Goal: Task Accomplishment & Management: Use online tool/utility

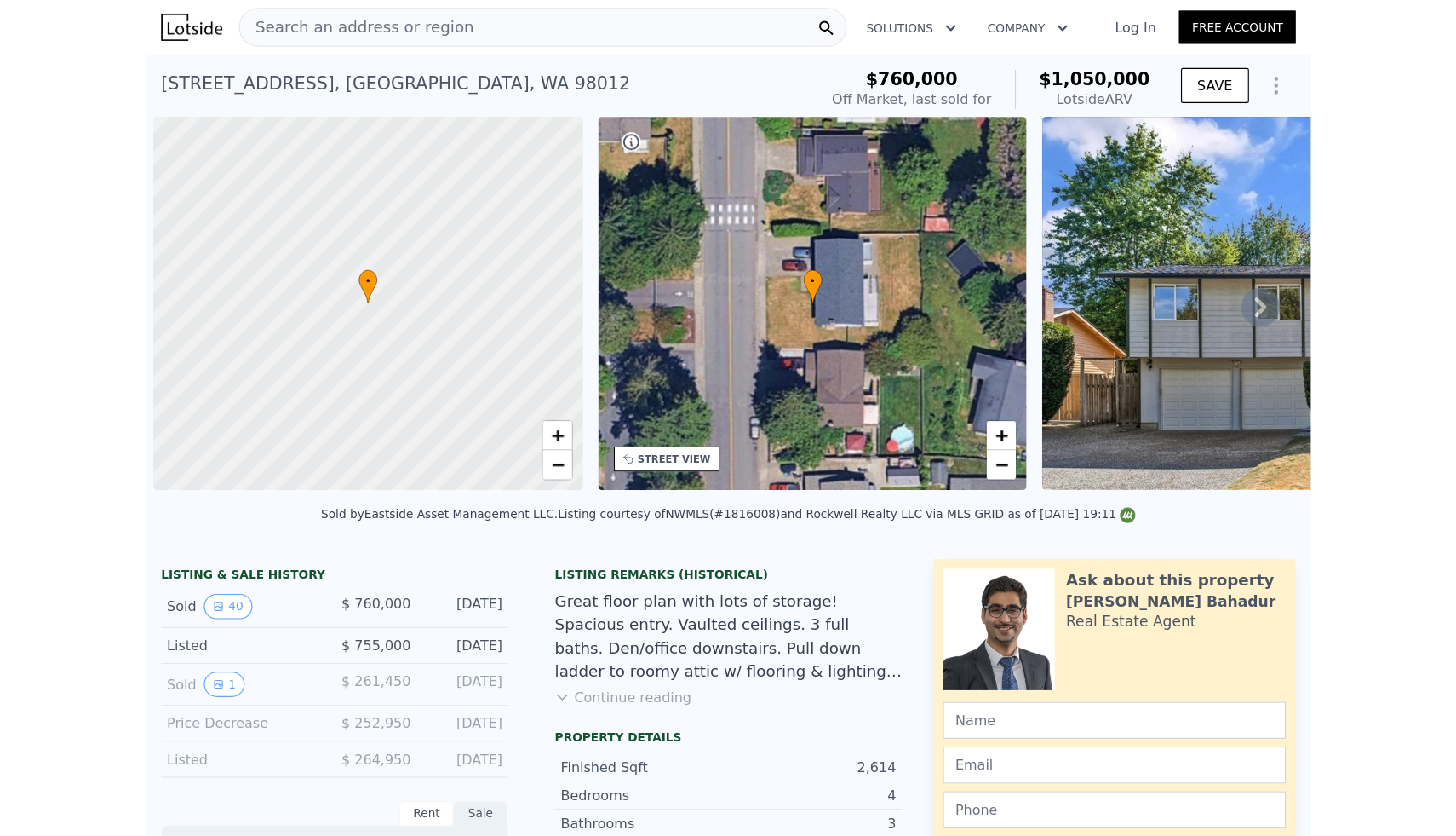
scroll to position [0, 158]
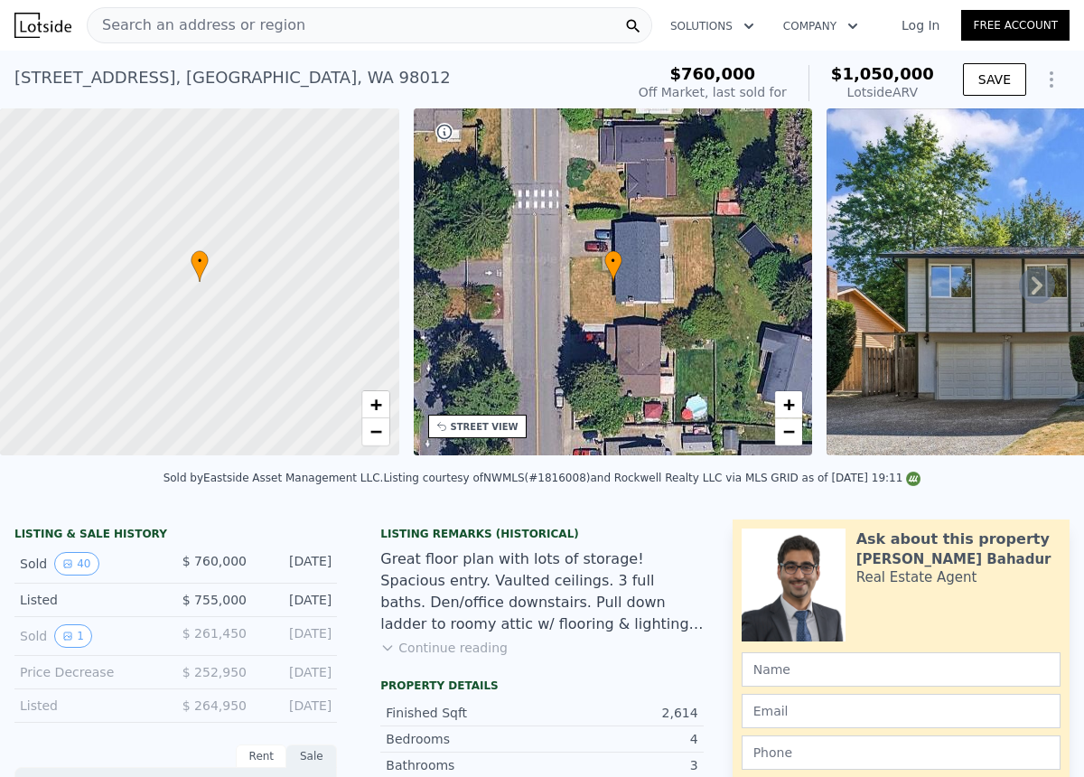
type input "1996"
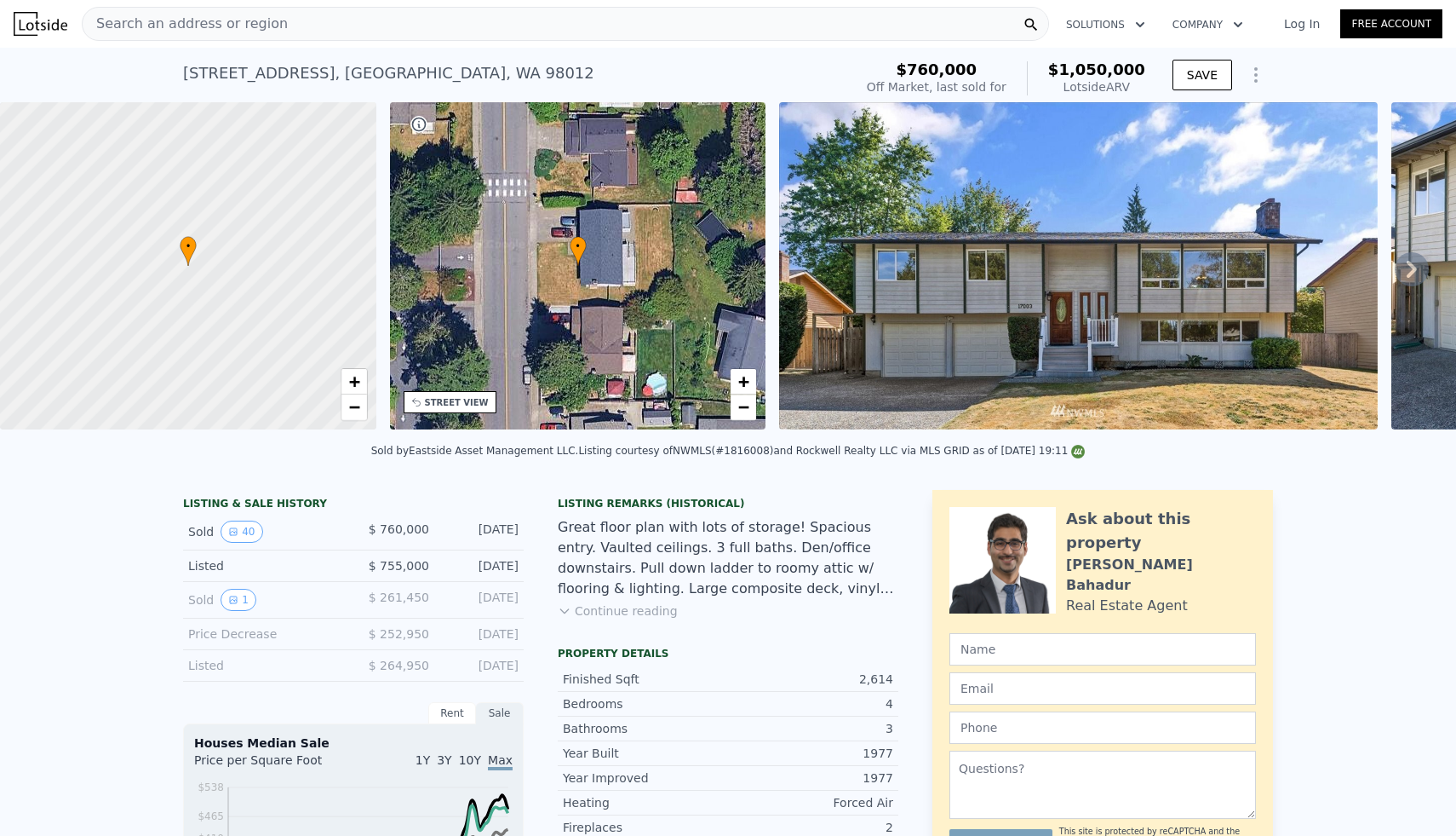
click at [587, 17] on div "Search an address or region" at bounding box center [566, 24] width 968 height 34
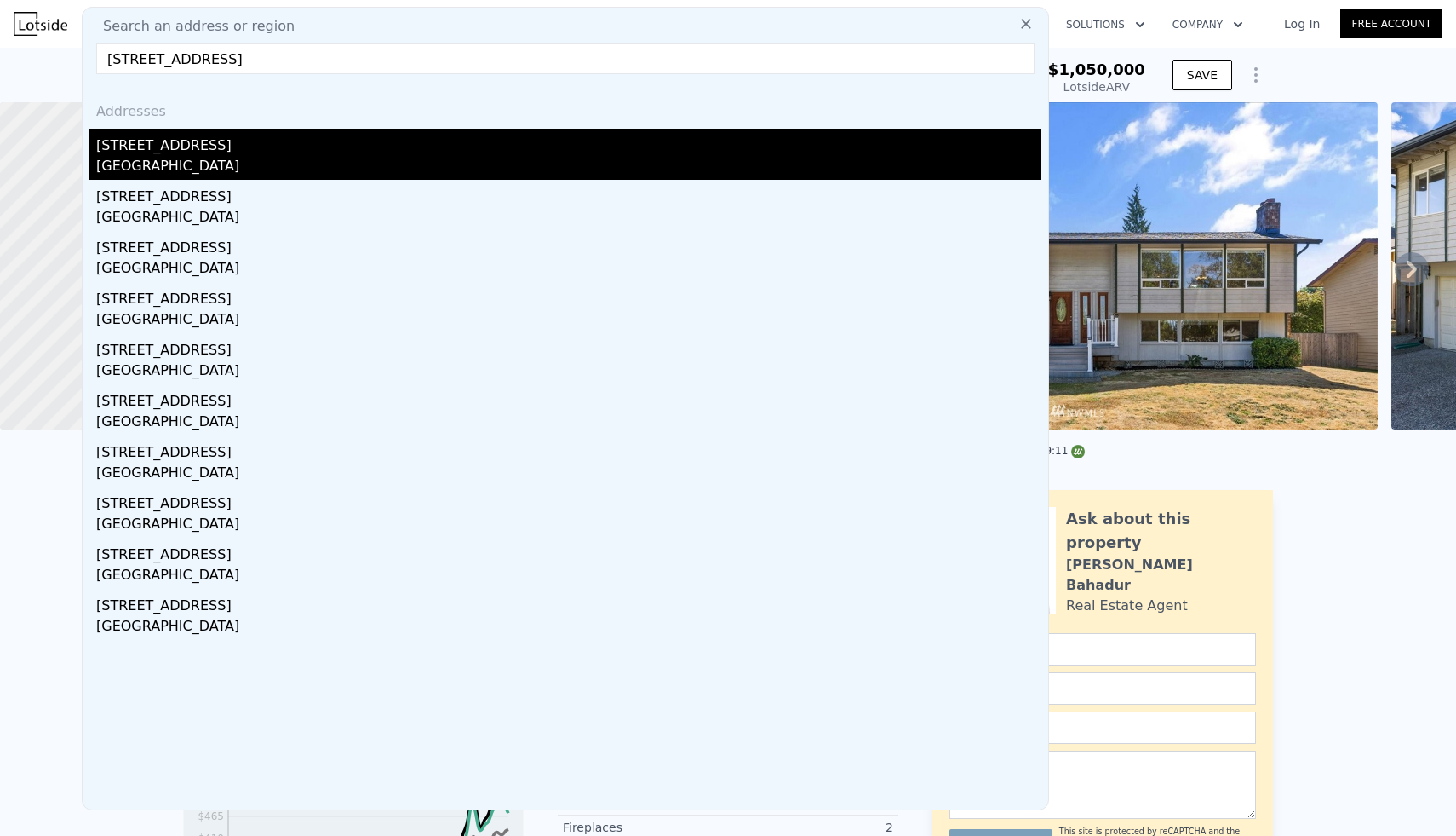
type input "[STREET_ADDRESS]"
click at [411, 150] on div "[STREET_ADDRESS]" at bounding box center [569, 142] width 945 height 27
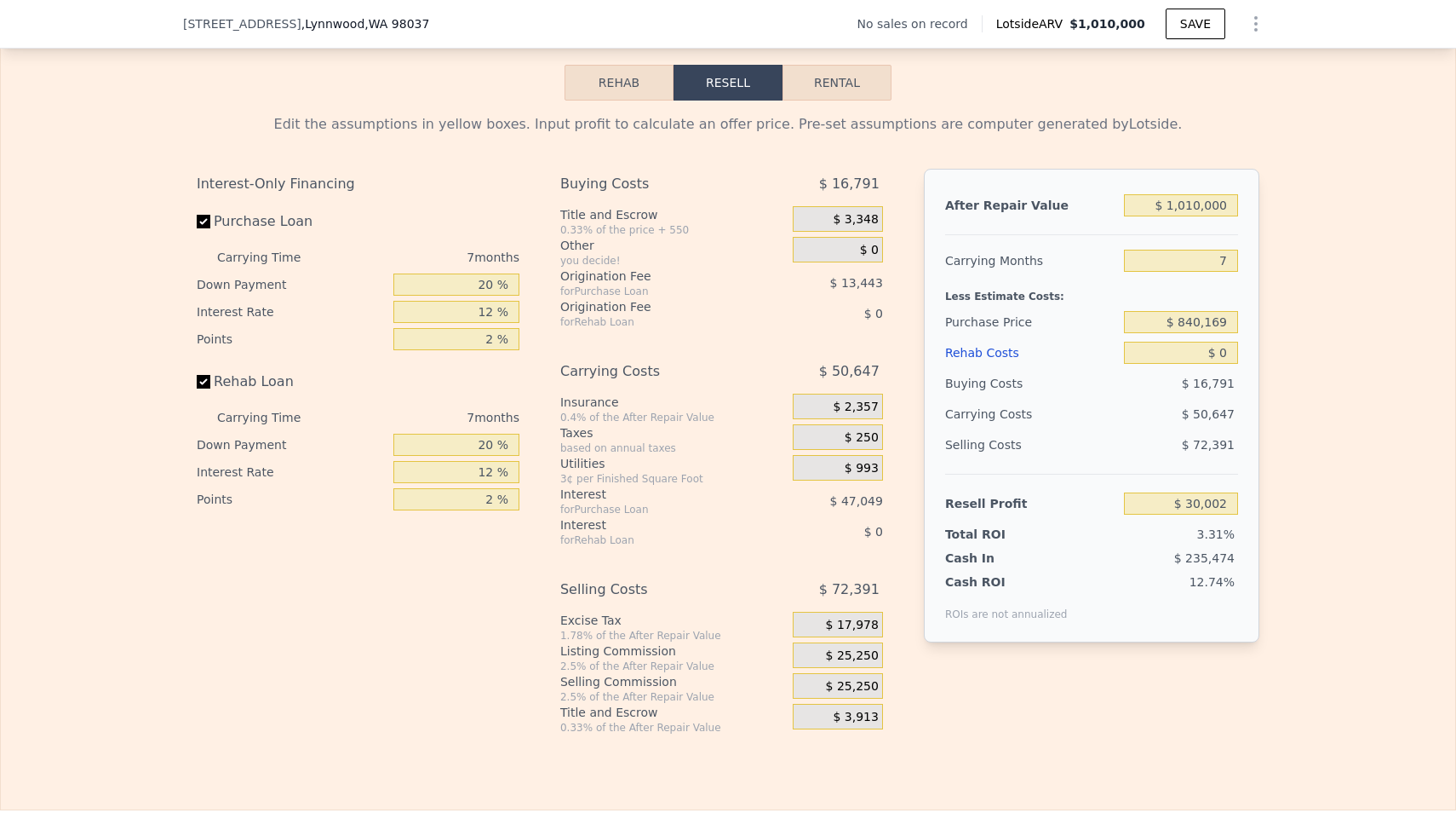
scroll to position [2568, 0]
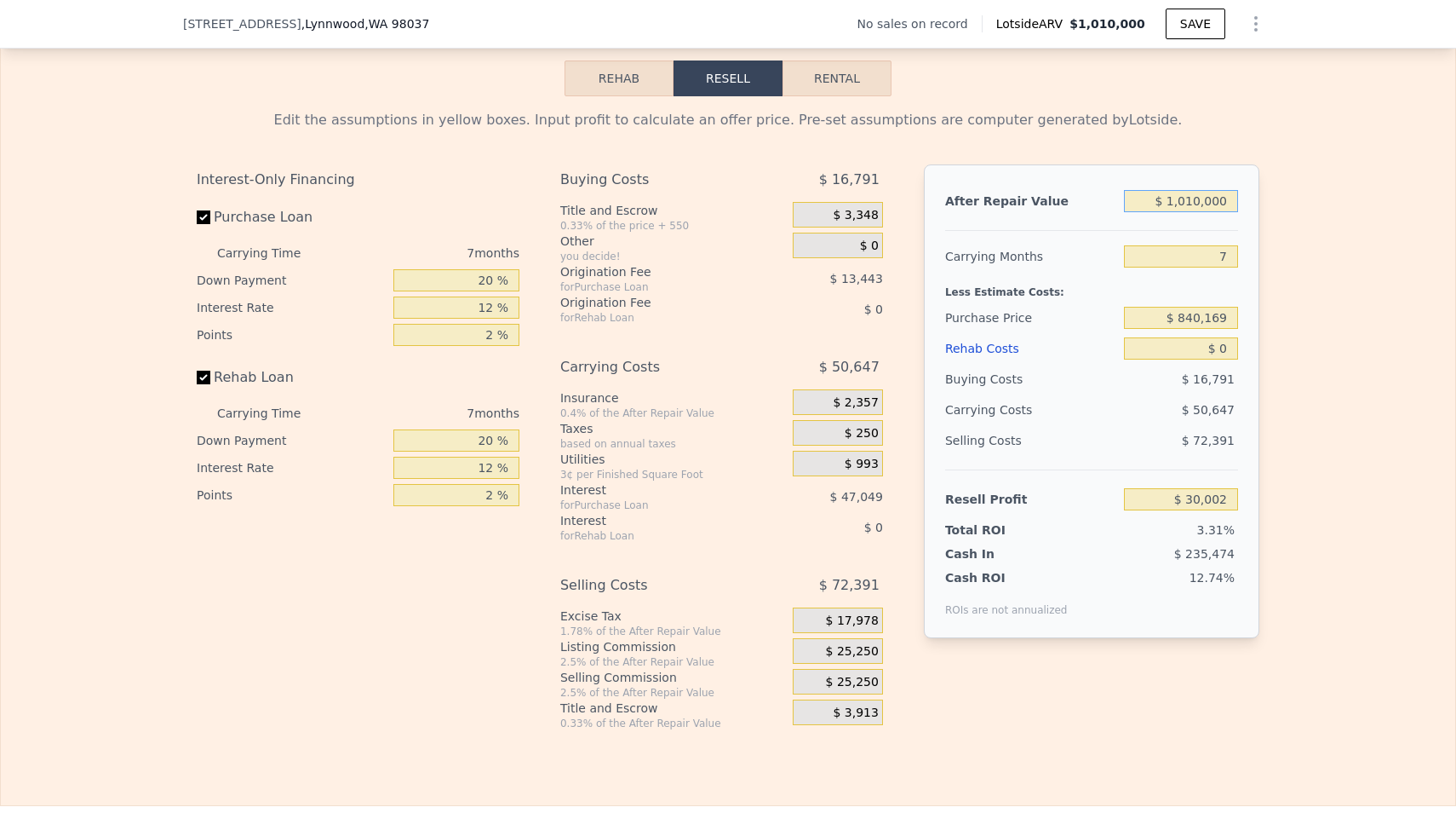
click at [1021, 190] on input "$ 1,010,000" at bounding box center [1181, 200] width 114 height 22
type input "$ 101,000"
type input "-$ 812,220"
type input "$ 10,100"
type input "-$ 896,444"
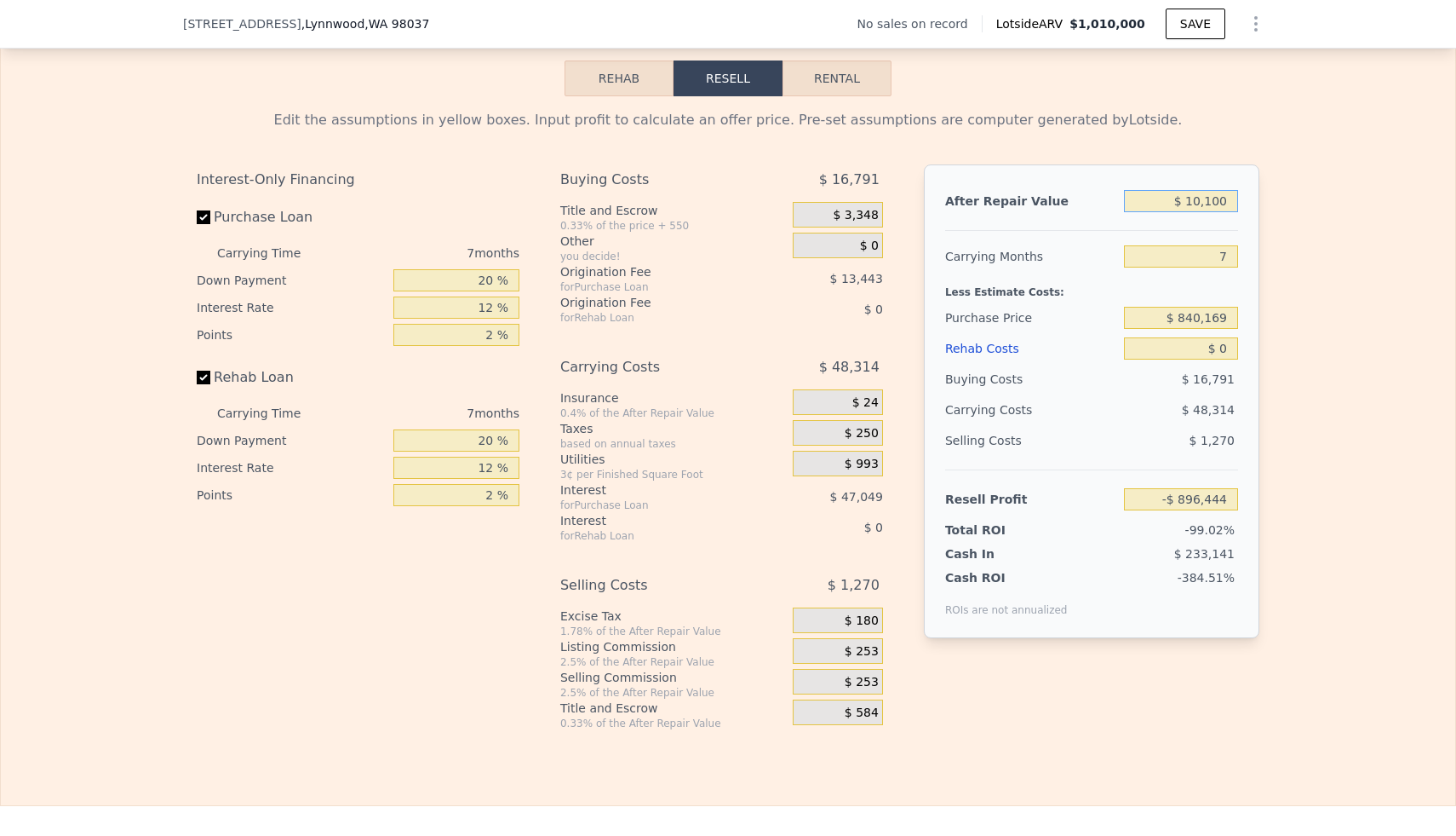
type input "$ 1,010"
type input "-$ 904,863"
type input "$ 101"
type input "-$ 905,707"
type input "$ 10"
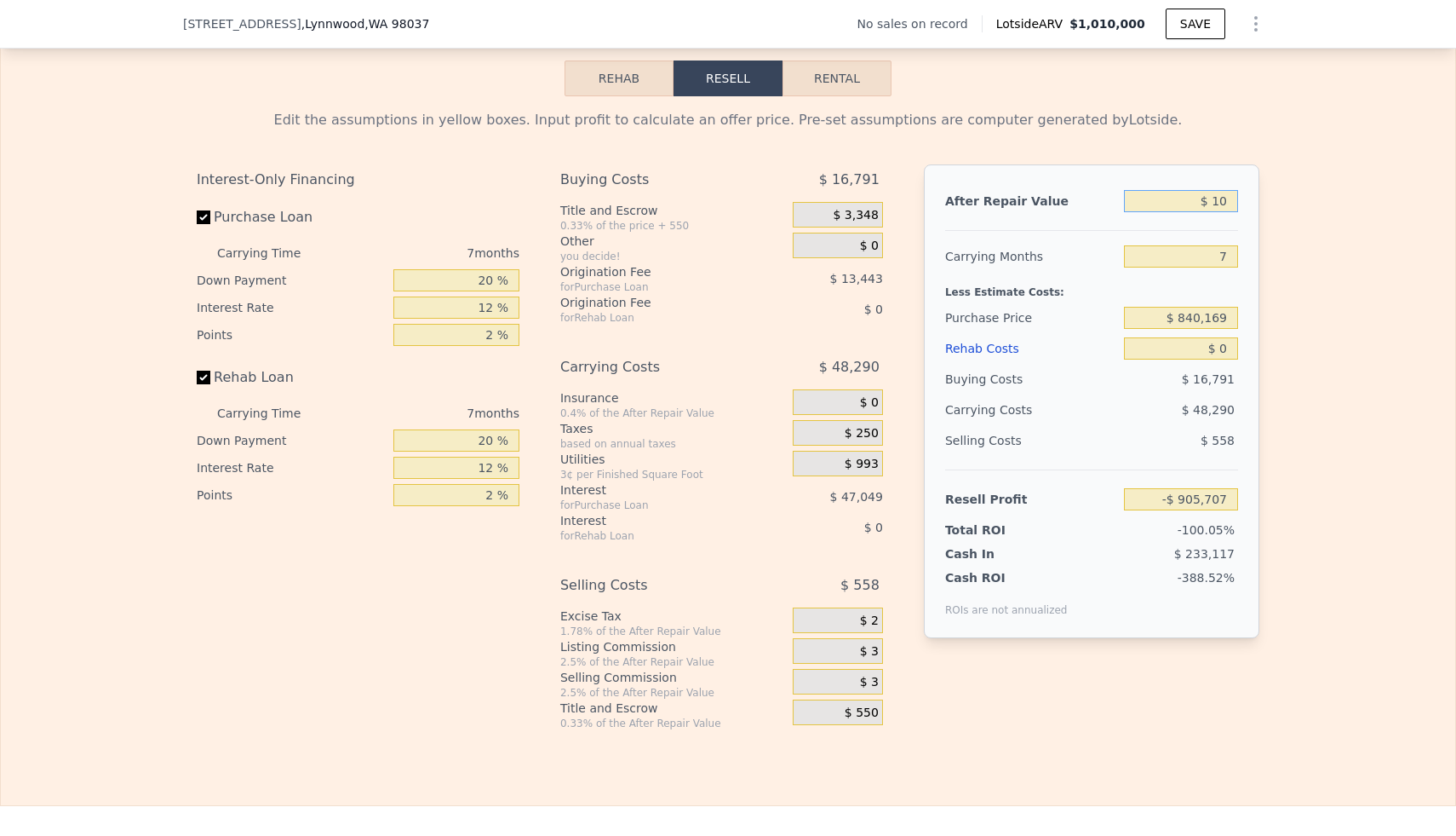
type input "-$ 905,790"
type input "$ 1"
type input "-$ 905,799"
type input "$ 4"
type input "-$ 905,796"
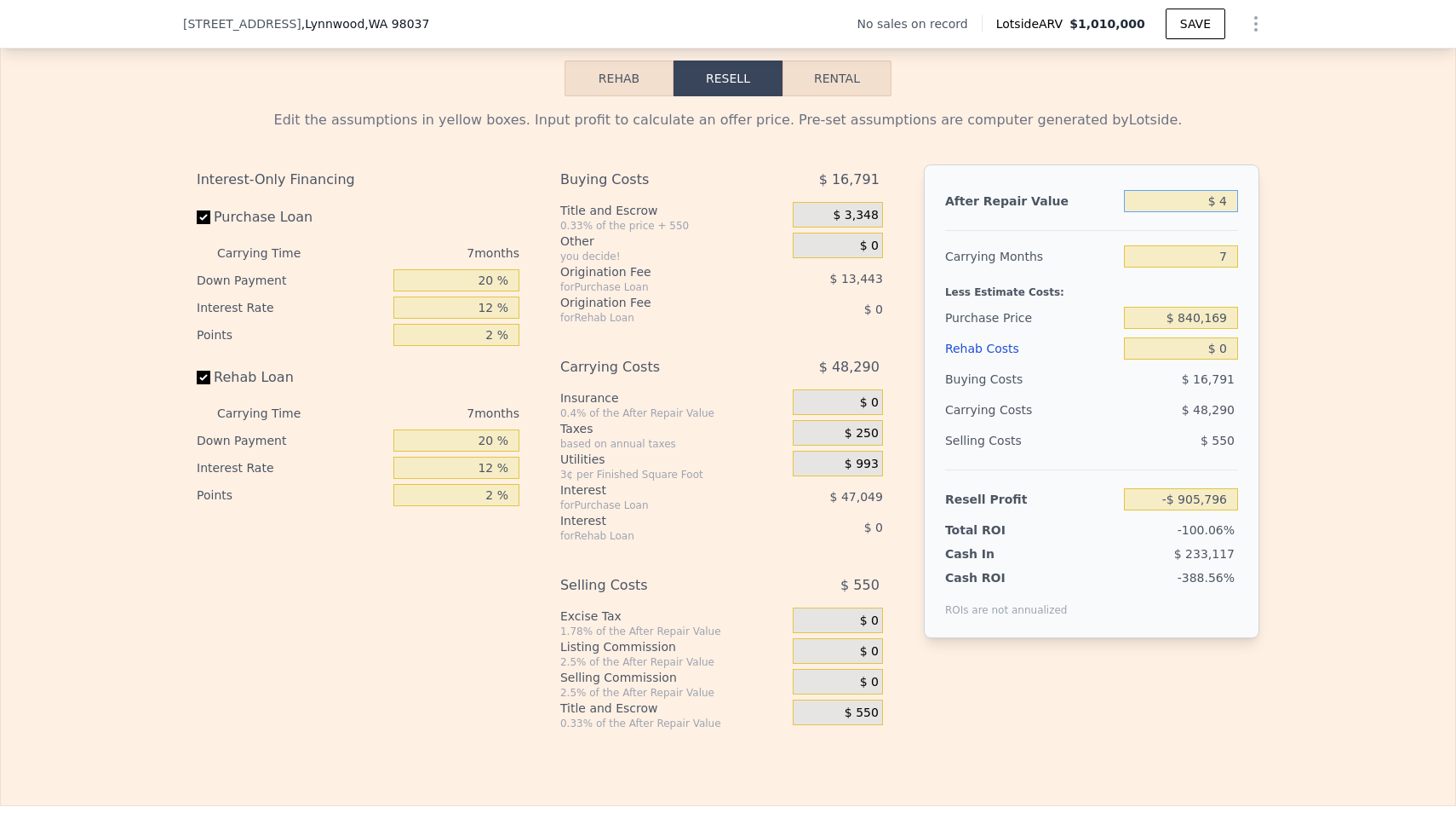
type input "$ 40"
type input "-$ 905,763"
type input "$ 400"
type input "-$ 905,429"
type input "$ 4,000"
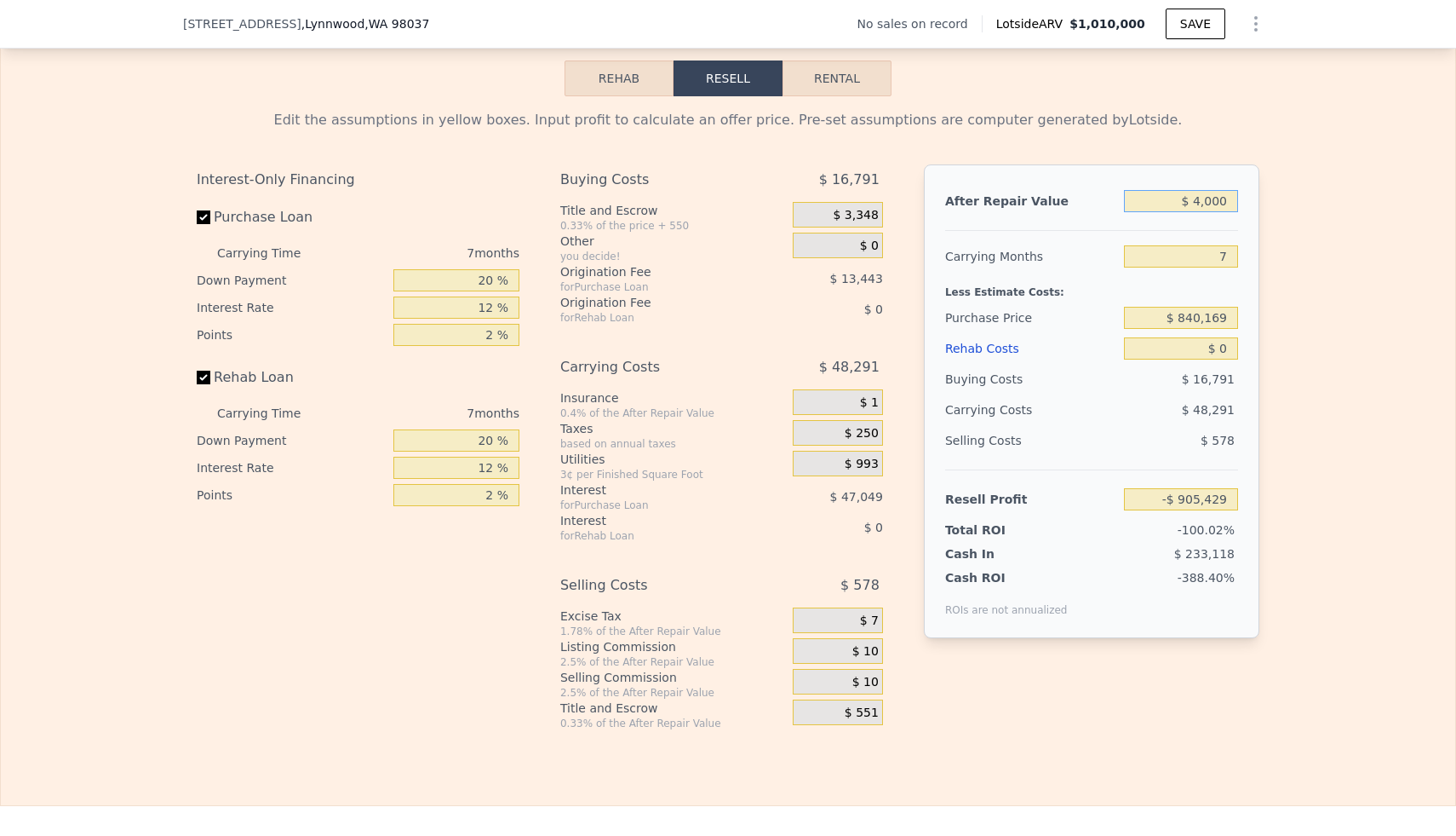
type input "-$ 902,093"
type input "$ 40,000"
type input "-$ 868,738"
type input "$ 400,000"
type input "-$ 535,185"
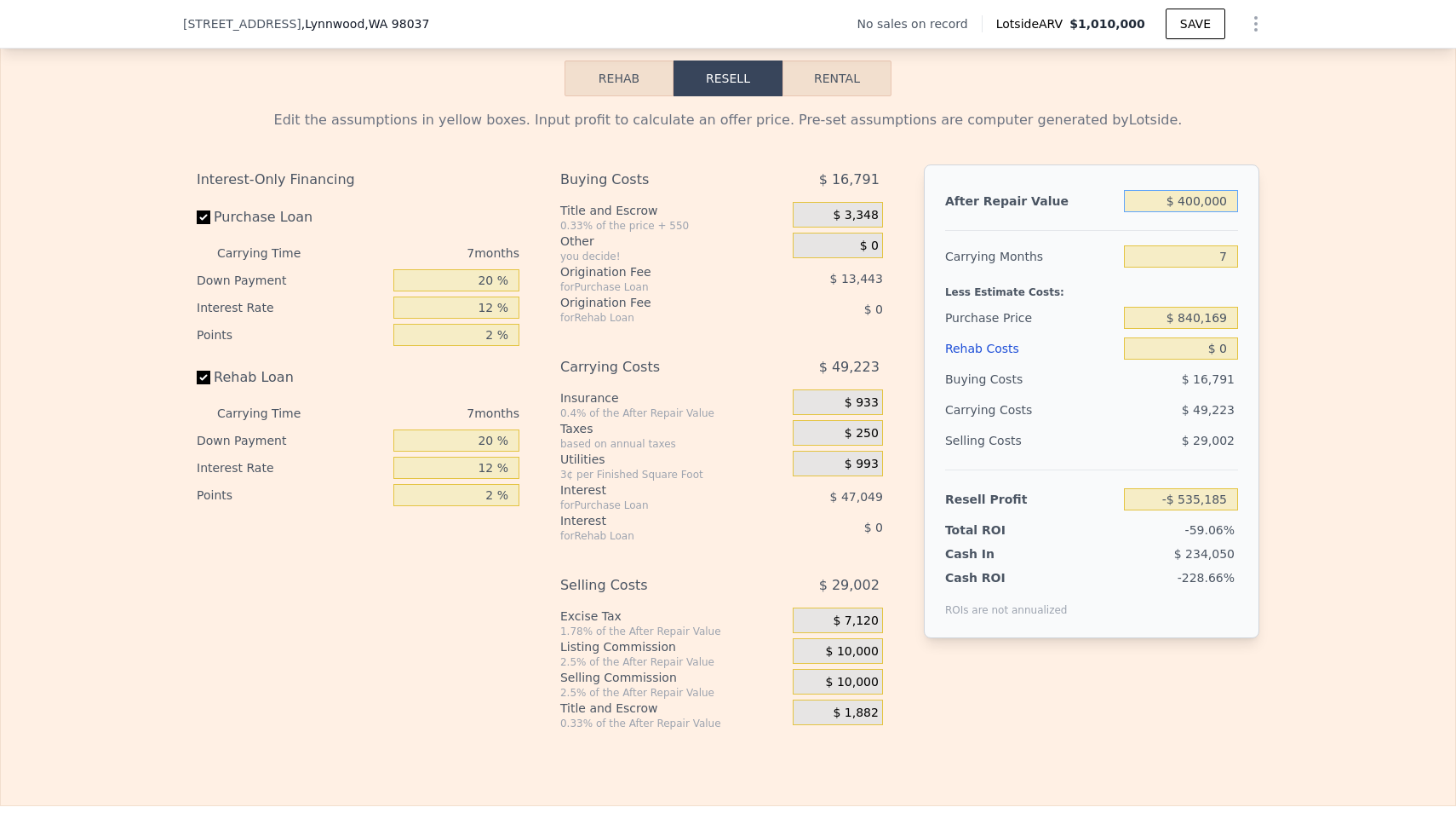
type input "$ 400,000"
click at [1021, 245] on input "7" at bounding box center [1181, 256] width 114 height 22
type input "8"
type input "-$ 542,217"
type input "8"
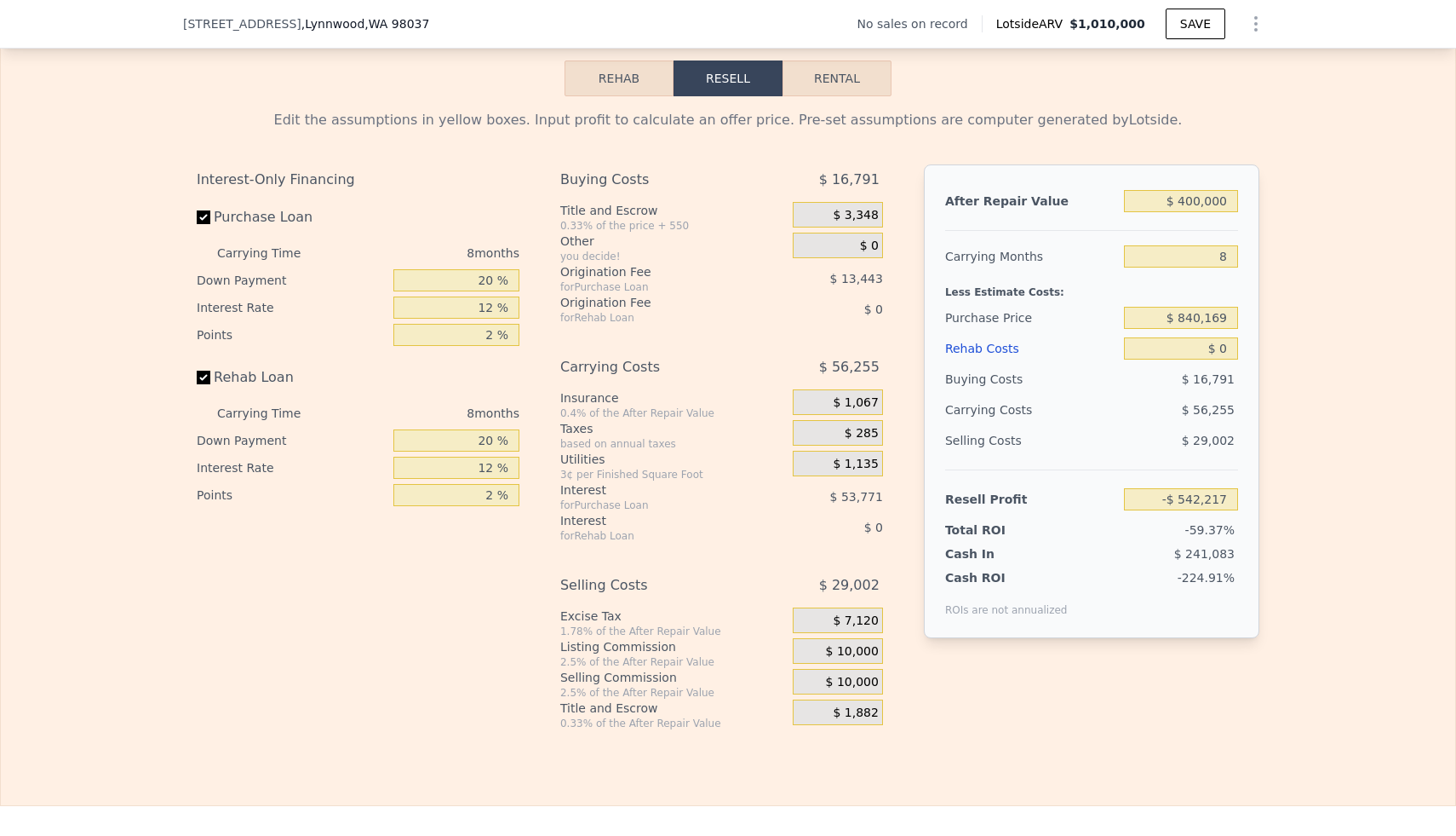
click at [1021, 313] on div "$ 840,169" at bounding box center [1181, 318] width 114 height 31
click at [1021, 308] on input "$ 840,169" at bounding box center [1181, 317] width 114 height 22
type input "$ 8"
click at [1021, 190] on input "$ 400,000" at bounding box center [1181, 200] width 114 height 22
type input "$ 00000"
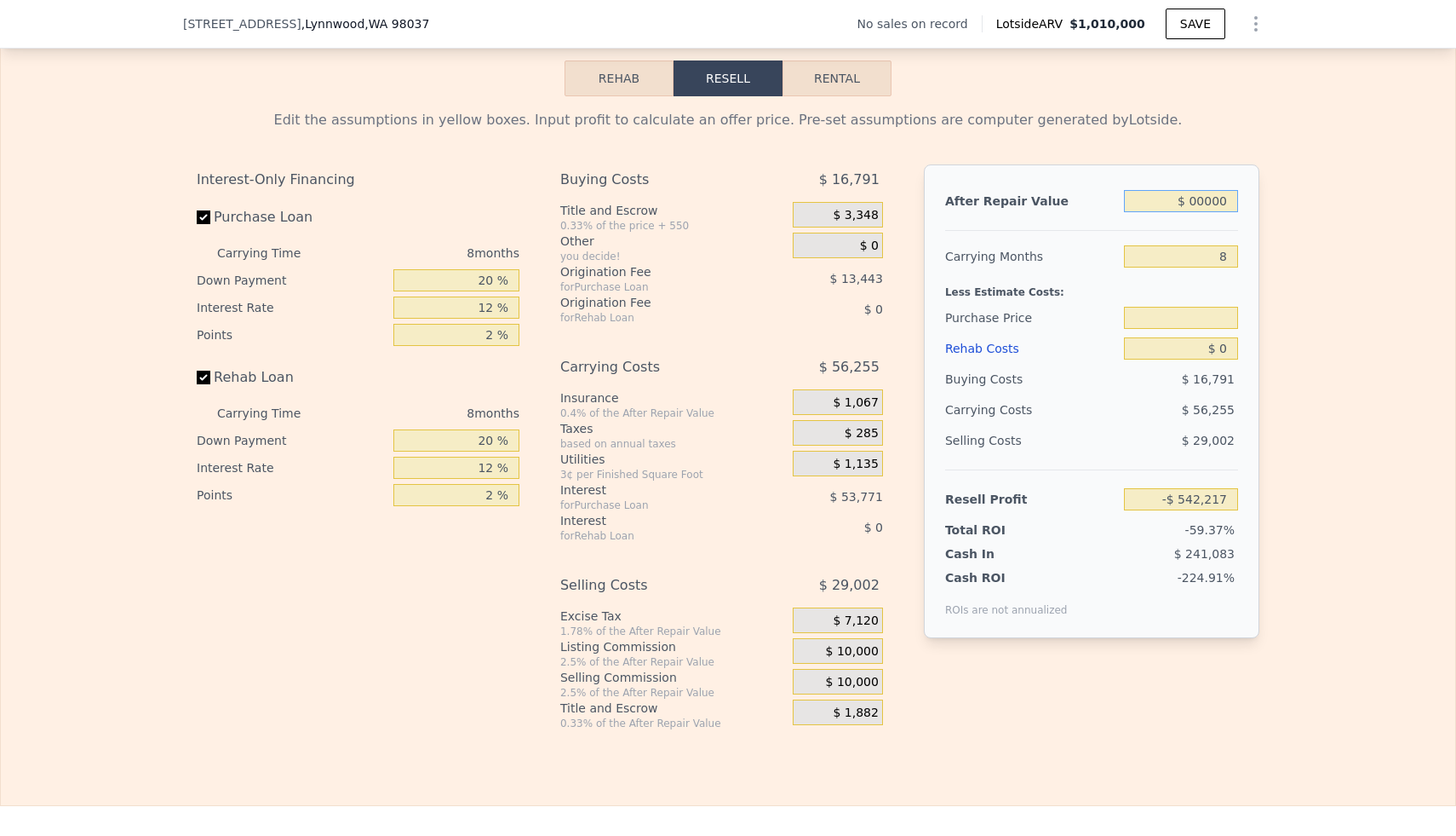
type input "$ 840,169"
type input "-$ 912,698"
type input "$ 800,000"
type input "-$ 171,735"
click at [1021, 190] on input "$ 800,000" at bounding box center [1181, 200] width 114 height 22
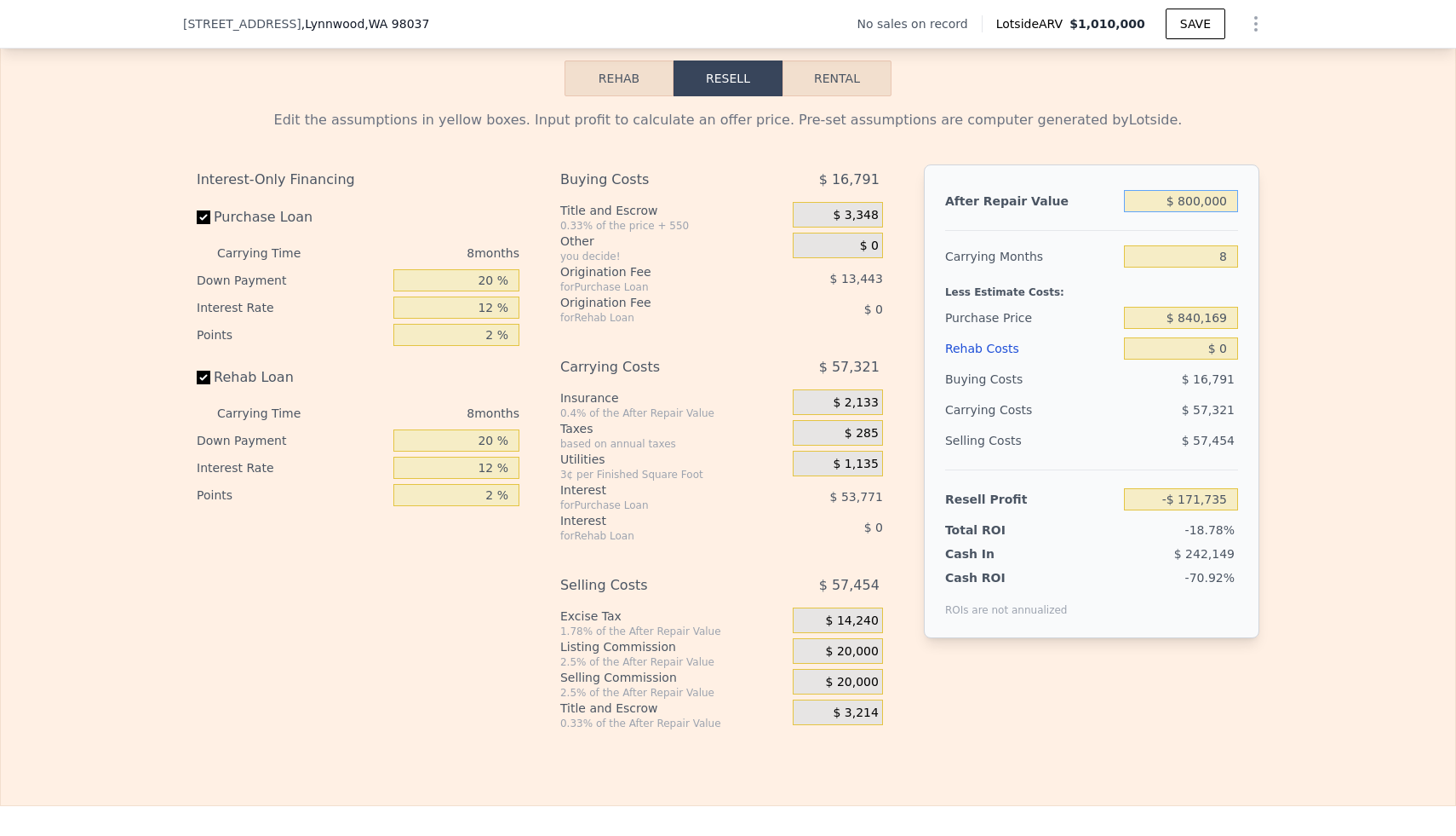
click at [1021, 190] on input "$ 800,000" at bounding box center [1181, 200] width 114 height 22
type input "$ 80,000"
type input "-$ 838,601"
type input "$ 850,000"
type input "-$ 125,426"
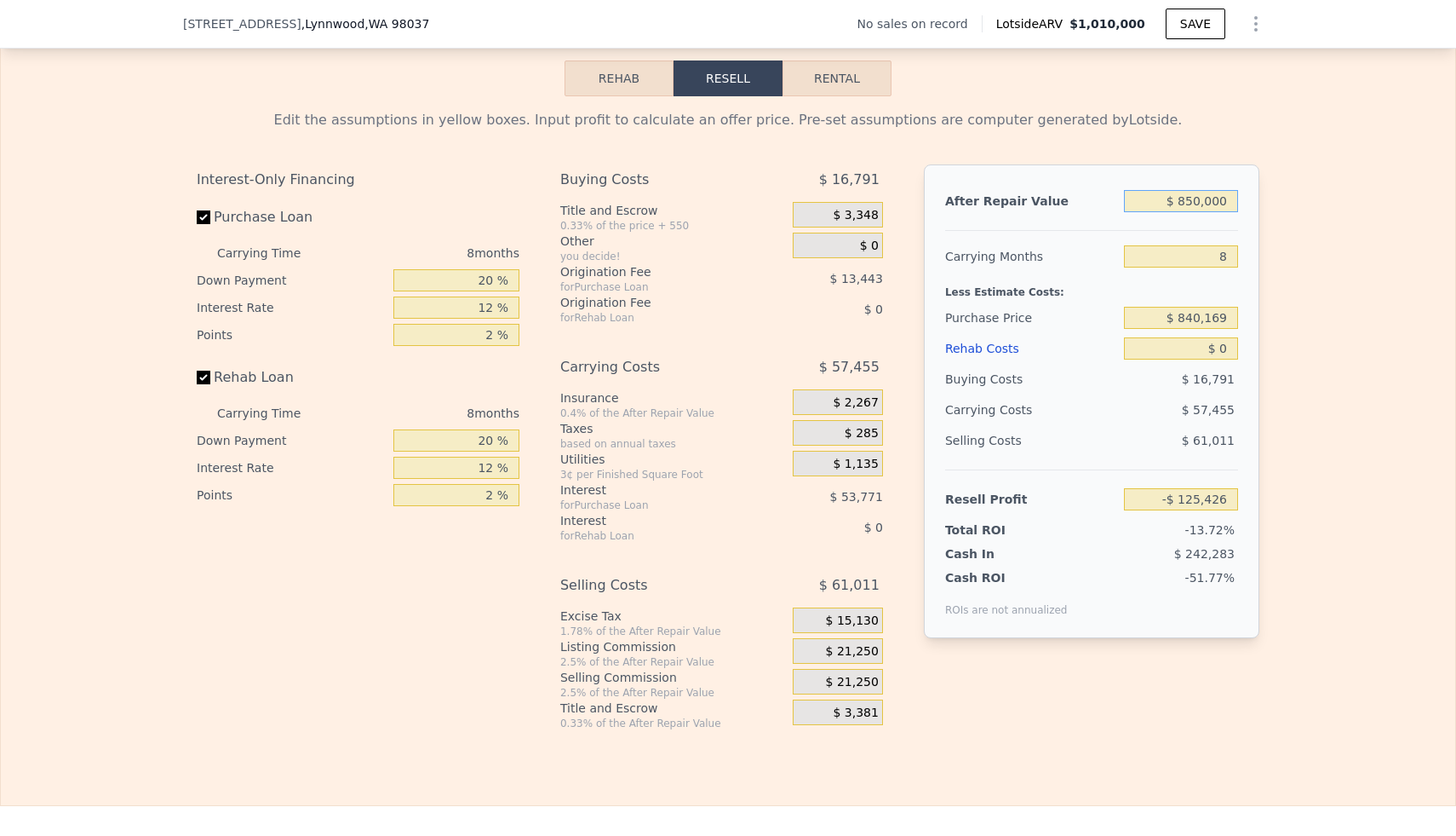
type input "$ 850,000"
click at [1021, 307] on input "$ 840,169" at bounding box center [1181, 317] width 114 height 22
type input "$ 400,169"
click at [1021, 341] on input "$ 0" at bounding box center [1181, 348] width 114 height 22
type input "$ 351,239"
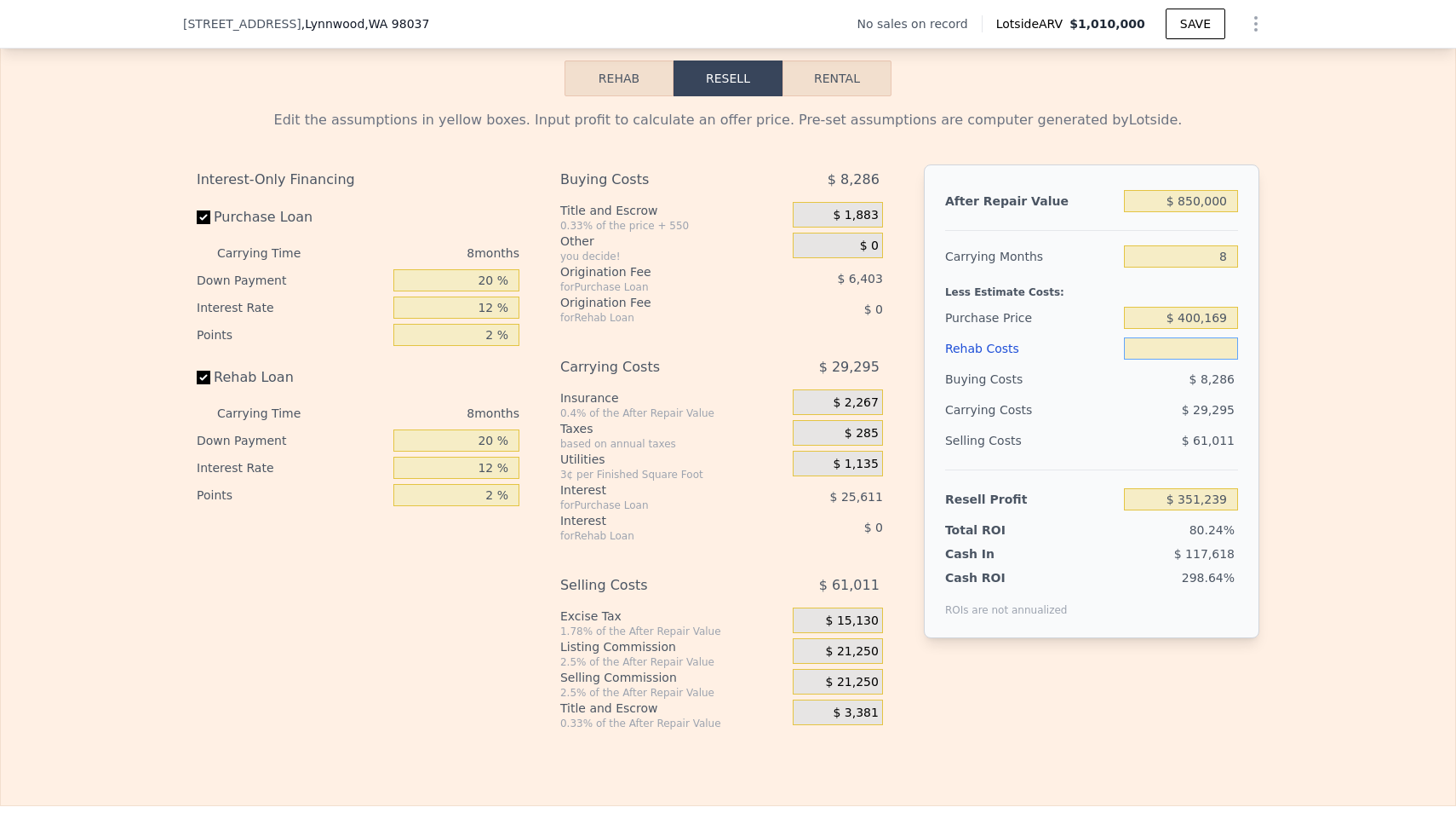
type input "$ 2"
type input "$ 351,237"
type input "$ 25"
type input "$ 351,214"
type input "$ 250"
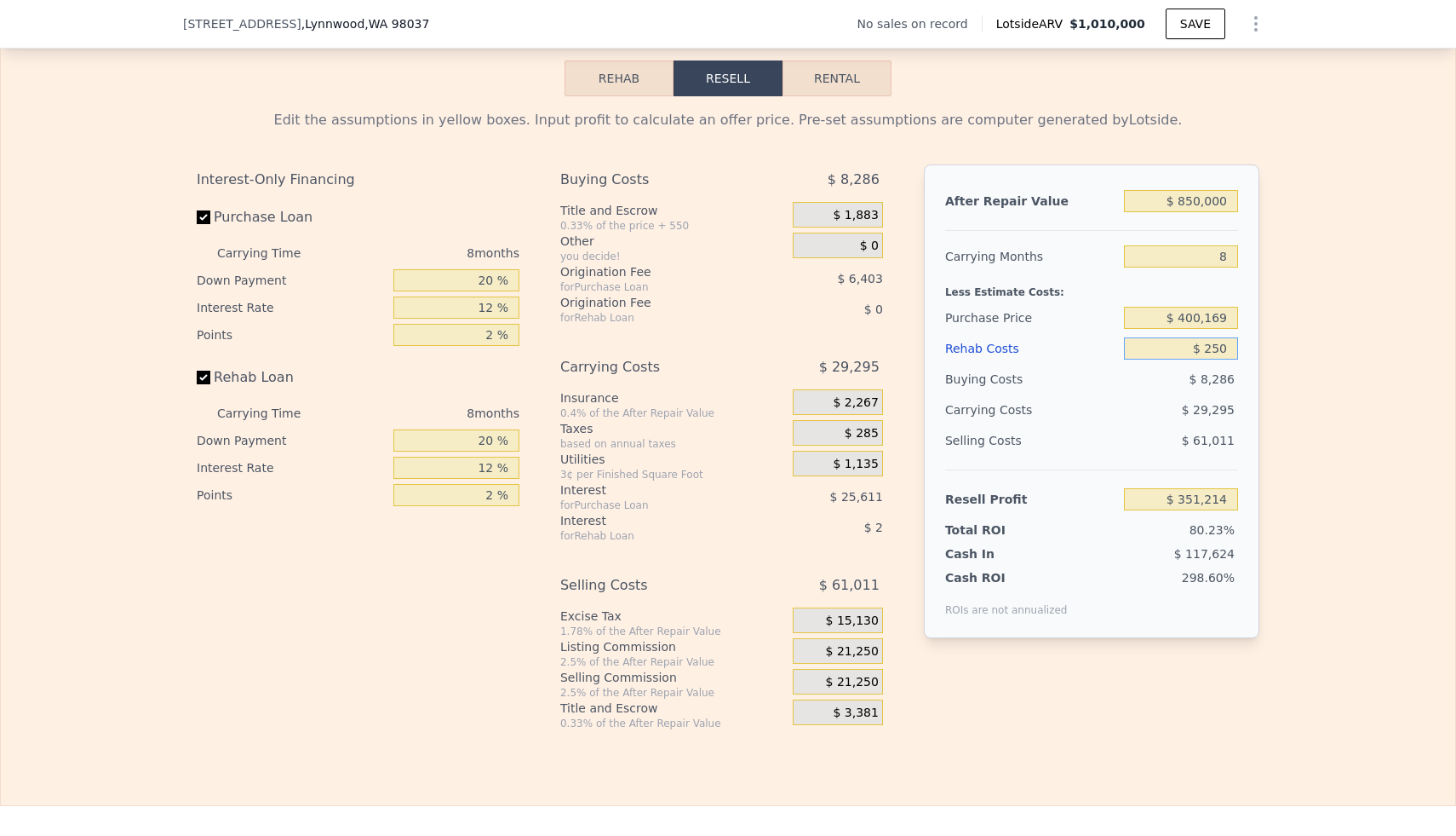
type input "$ 350,969"
type input "$ 2,500"
type input "$ 348,539"
type input "$ 25,000"
type input "$ 324,239"
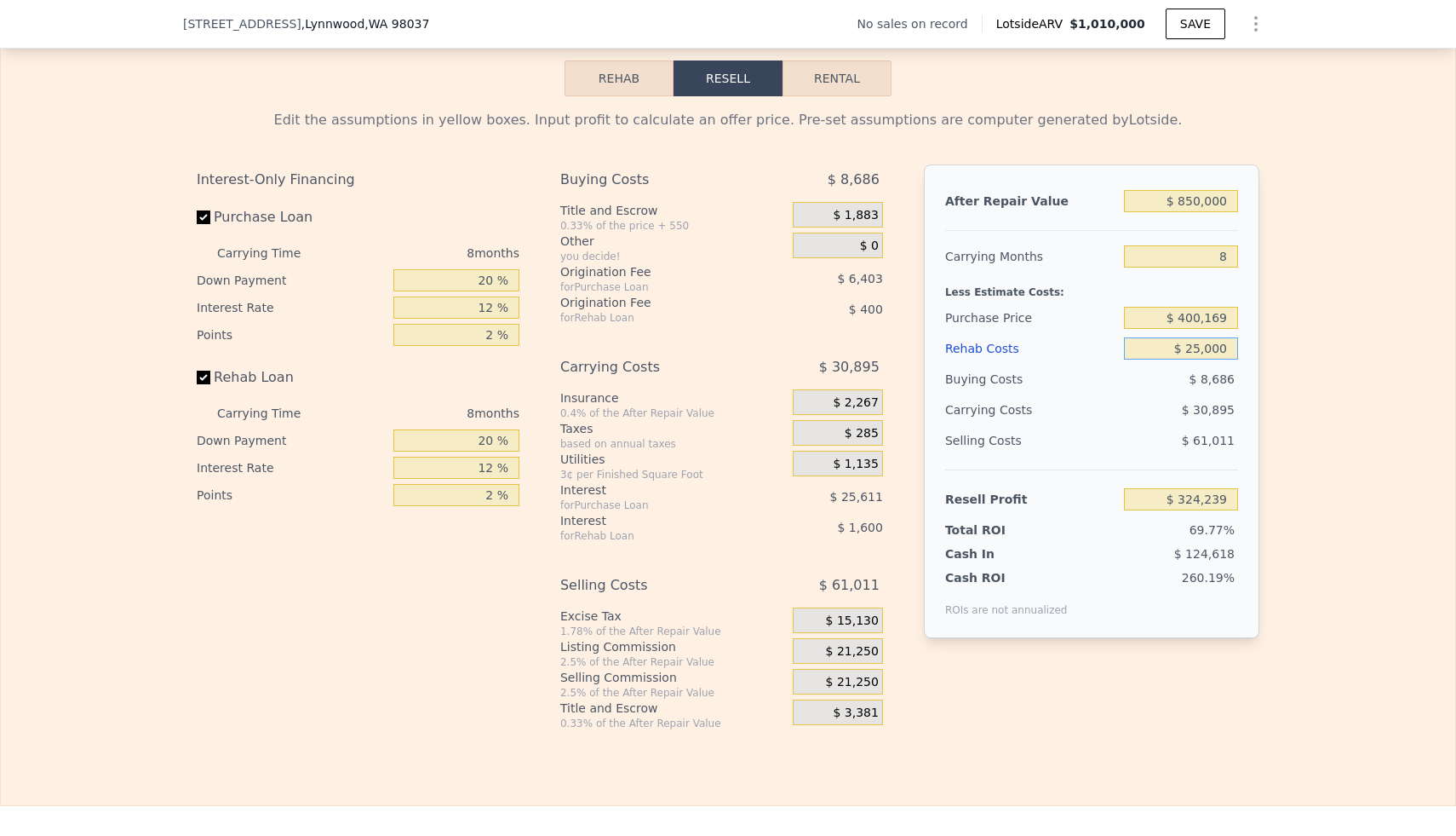
type input "$ 250,000"
type input "$ 81,239"
type input "$ 250,000"
click at [1021, 440] on div "Selling Costs $ 61,011" at bounding box center [1091, 447] width 293 height 44
click at [494, 296] on input "12 %" at bounding box center [456, 307] width 126 height 22
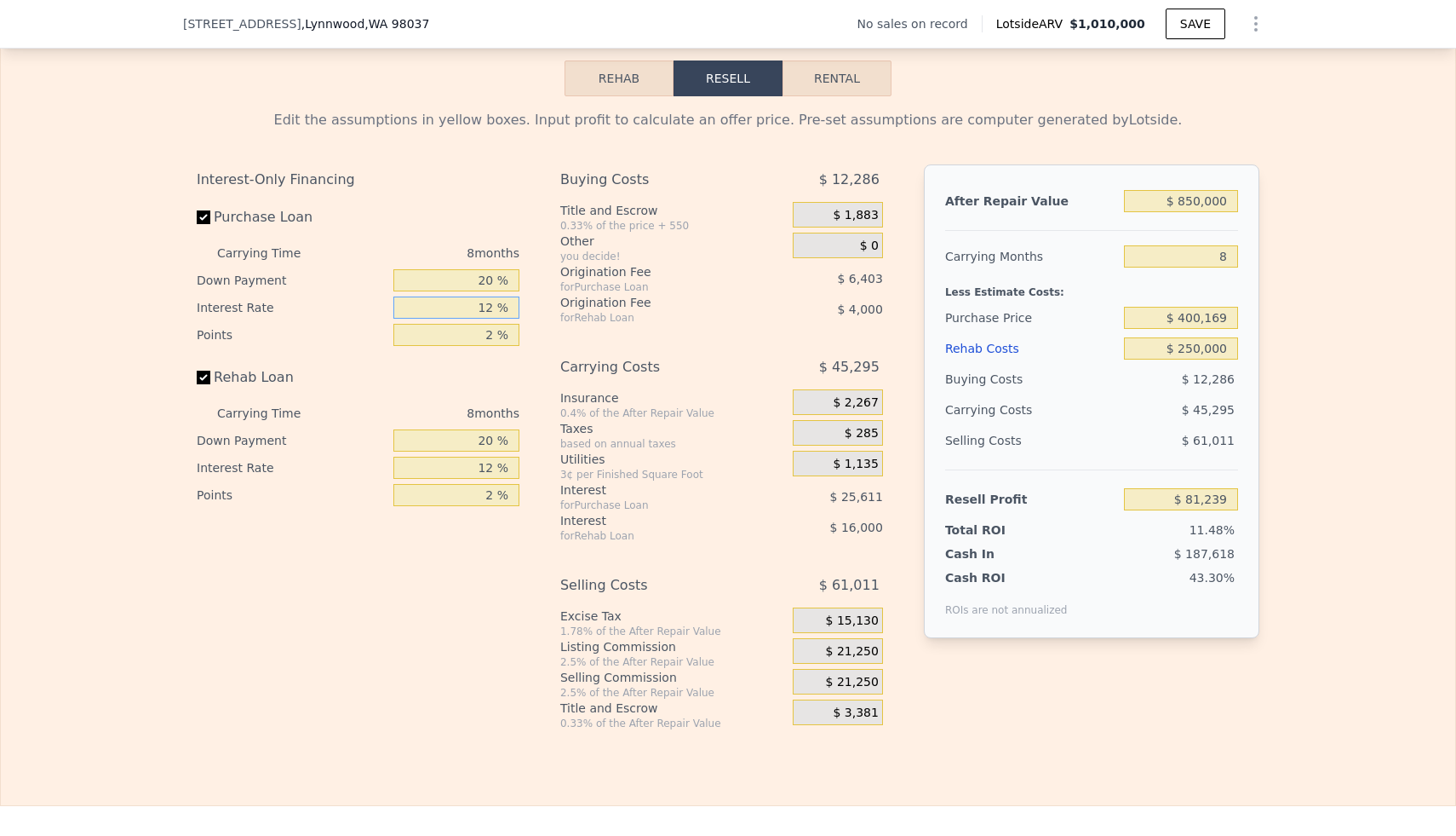
type input "1 %"
type input "$ 104,711"
type input "6 %"
type input "$ 94,039"
type input "7 %"
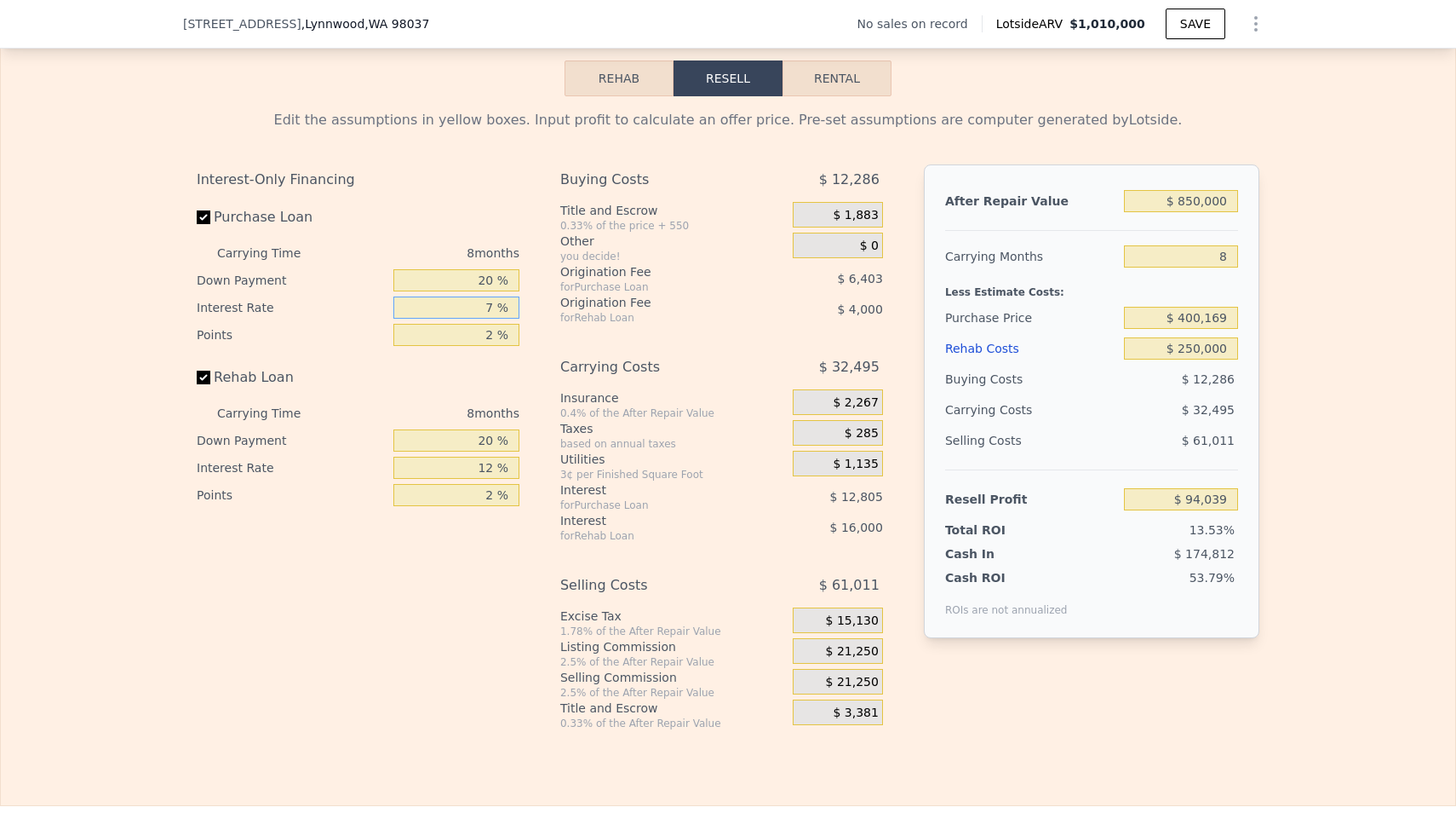
type input "$ 91,911"
type input "7 %"
click at [497, 324] on input "2 %" at bounding box center [456, 334] width 126 height 22
type input "1 %"
type input "$ 95,113"
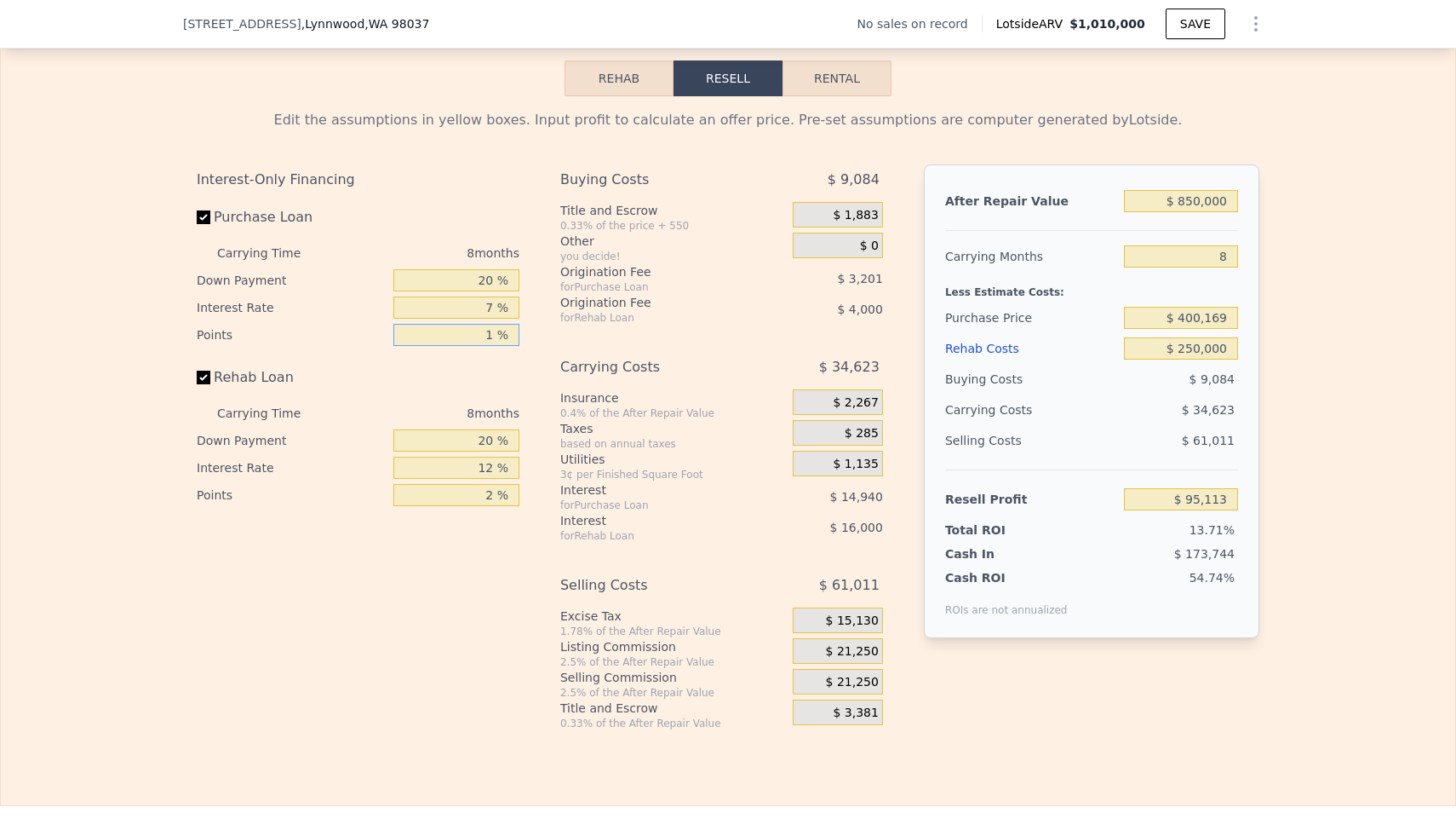
type input "1 %"
type input ".5 %"
type input "$ 96,713"
click at [487, 324] on input ".5 %" at bounding box center [456, 334] width 126 height 22
click at [485, 324] on input ".5 %" at bounding box center [456, 334] width 126 height 22
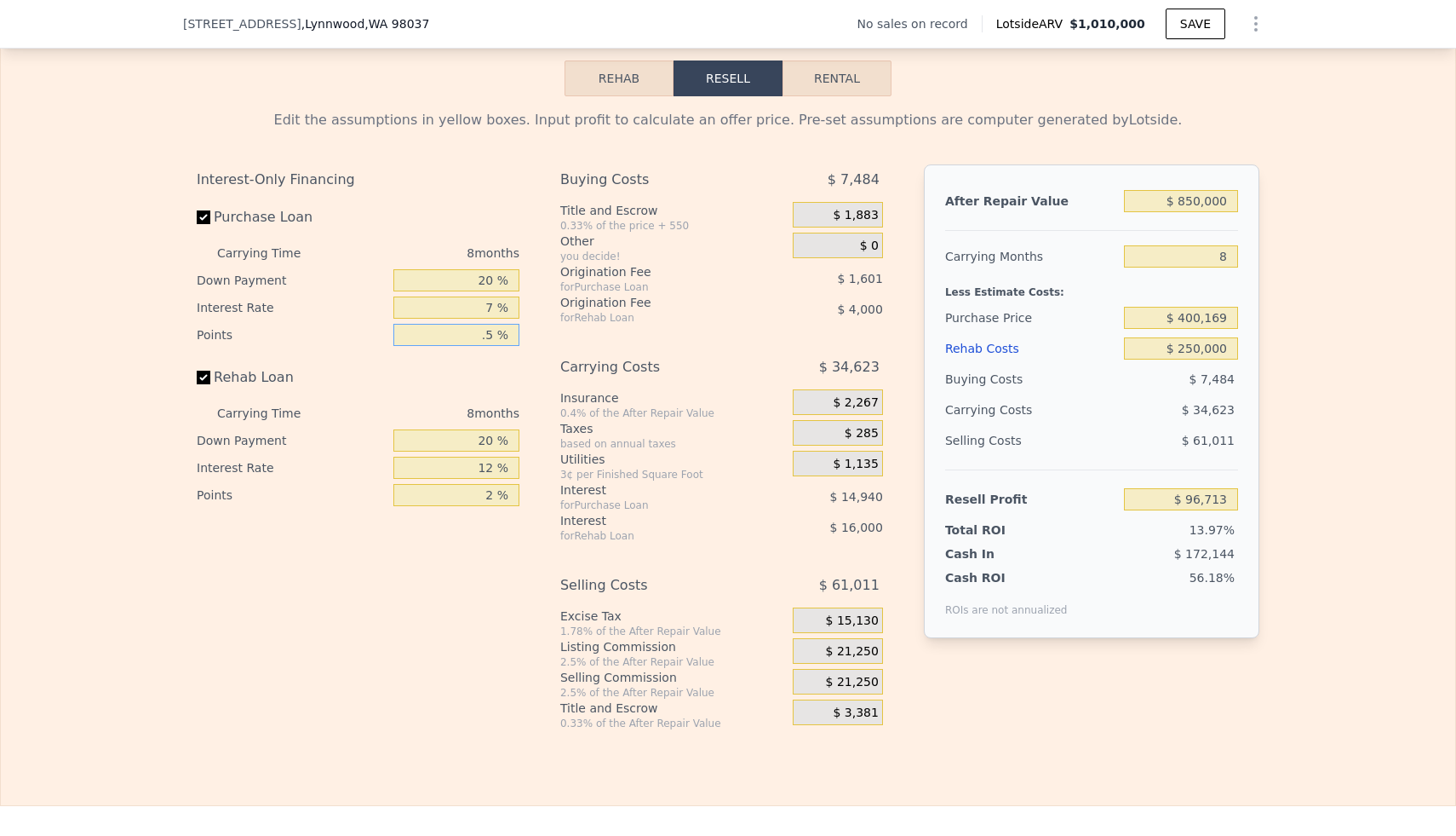
type input "1.5 %"
type input "$ 93,512"
type input "1.5 %"
click at [495, 457] on input "12 %" at bounding box center [456, 467] width 126 height 22
type input "1 %"
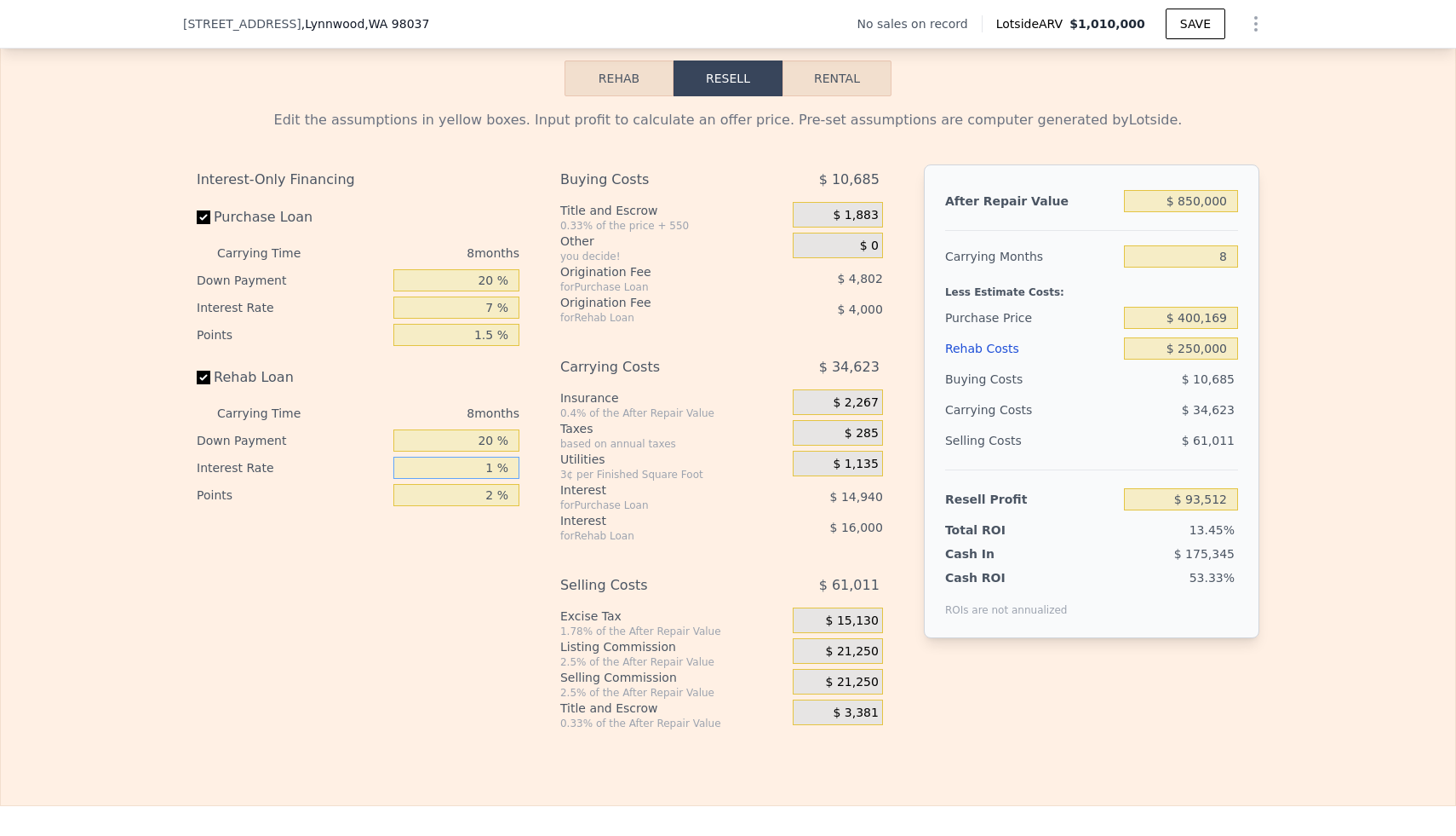
type input "$ 108,176"
type input "7 %"
type input "$ 100,176"
type input "7 %"
click at [494, 484] on input "2 %" at bounding box center [456, 494] width 126 height 22
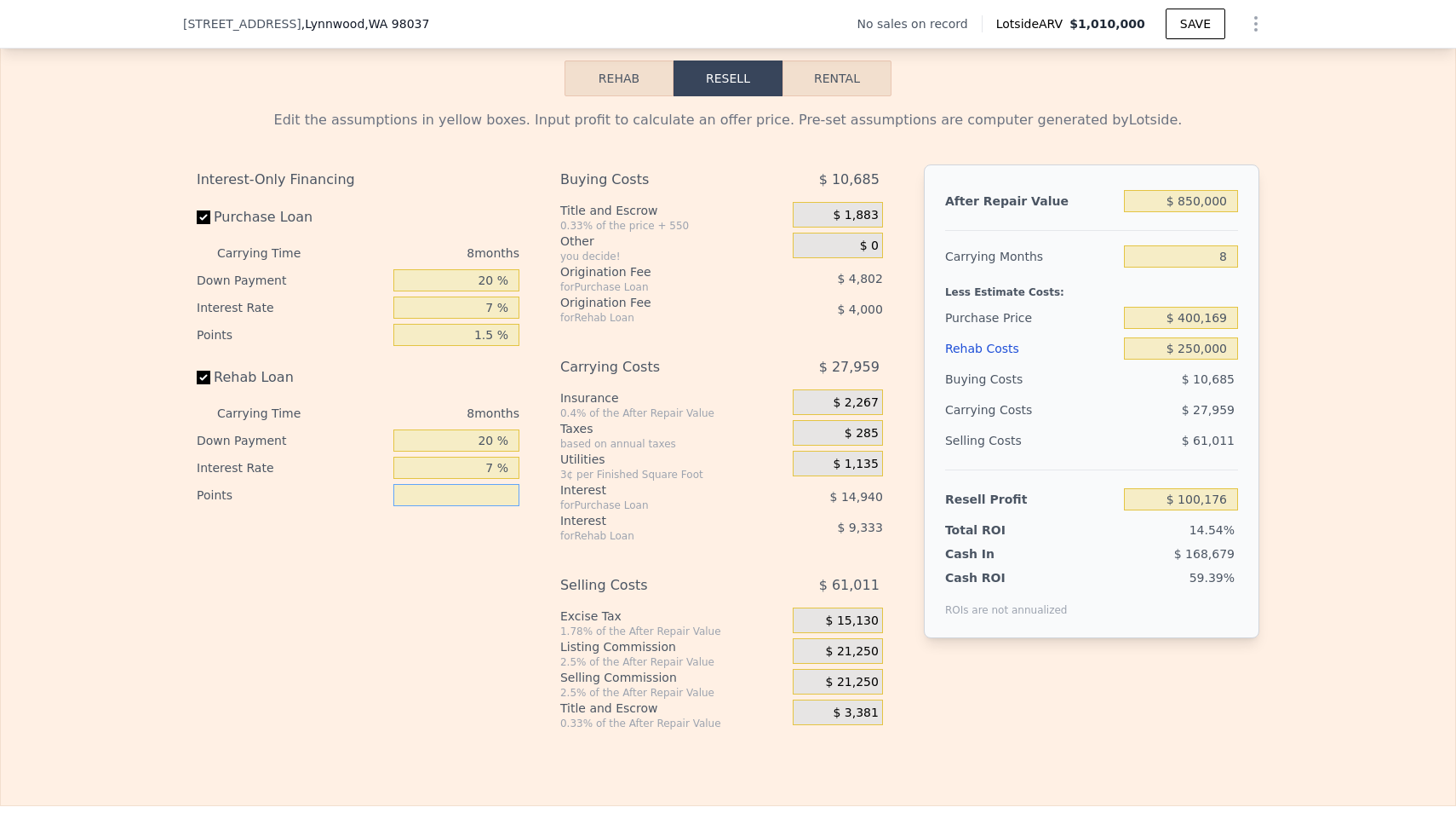
type input "1 %"
type input "$ 102,176"
type input "1.5 %"
type input "$ 101,176"
type input "1.5 %"
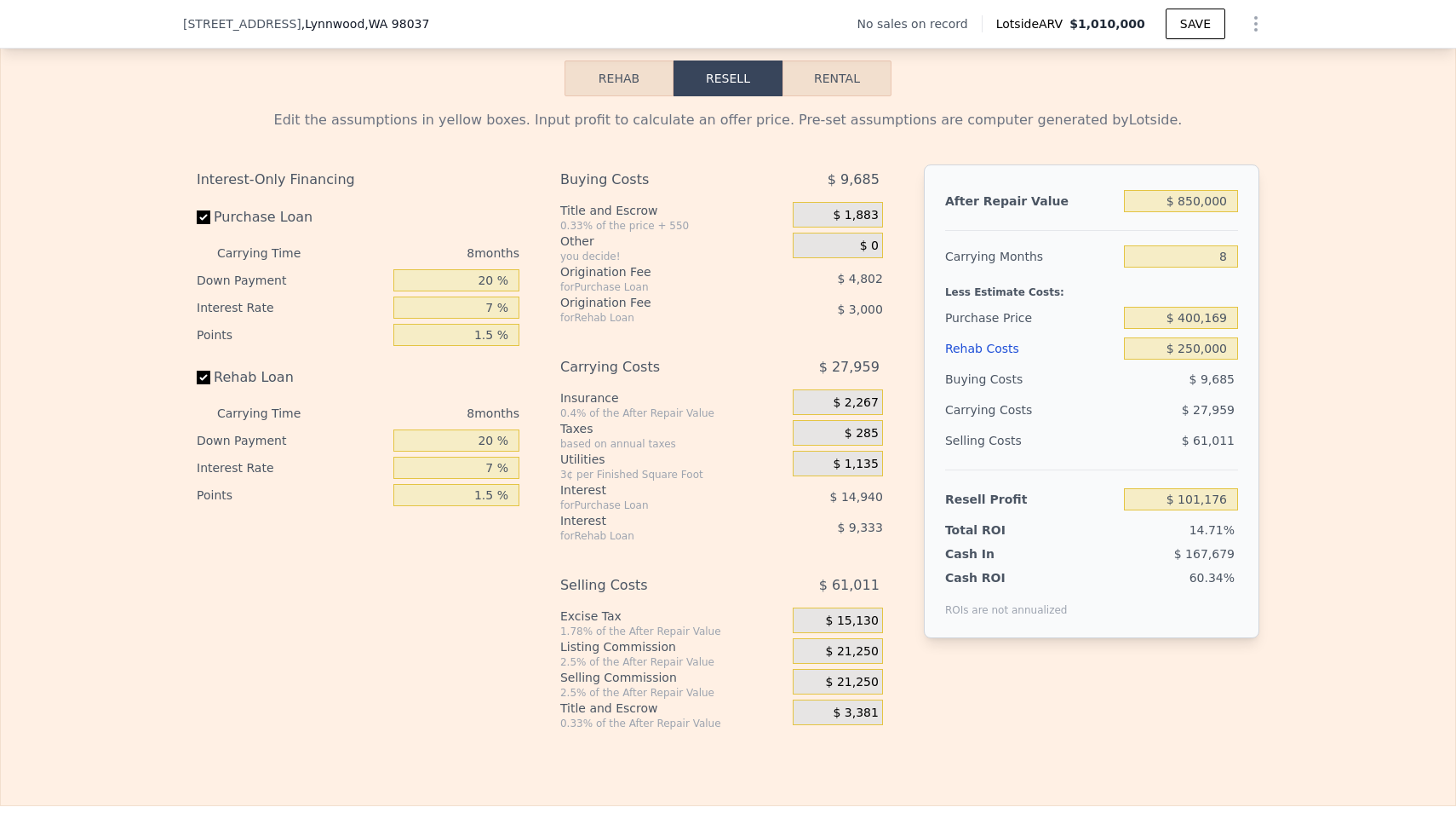
click at [487, 539] on div "Interest-Only Financing Purchase Loan Carrying Time 8 months Down Payment 20 % …" at bounding box center [365, 447] width 337 height 566
click at [1021, 488] on input "$ 101,176" at bounding box center [1181, 498] width 114 height 22
click at [1021, 338] on input "$ 250,000" at bounding box center [1181, 348] width 114 height 22
drag, startPoint x: 1231, startPoint y: 334, endPoint x: 1177, endPoint y: 338, distance: 54.1
click at [1021, 338] on input "$ 250,000" at bounding box center [1181, 348] width 114 height 22
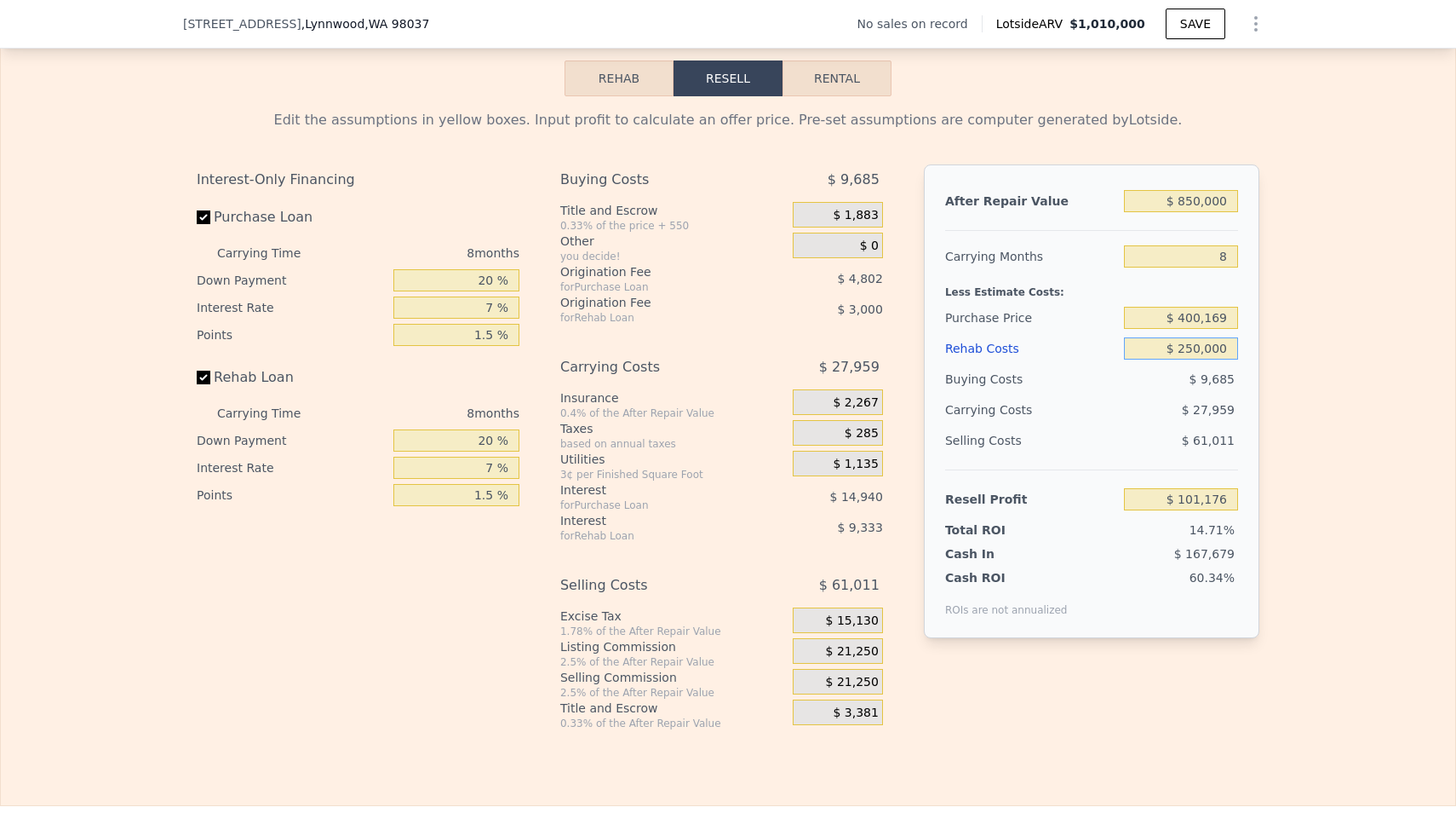
type input "$ 250,000"
drag, startPoint x: 1236, startPoint y: 334, endPoint x: 1182, endPoint y: 333, distance: 54.0
click at [1021, 338] on input "$ 250,000" at bounding box center [1181, 348] width 114 height 22
type input "$ 3"
type input "$ 363,509"
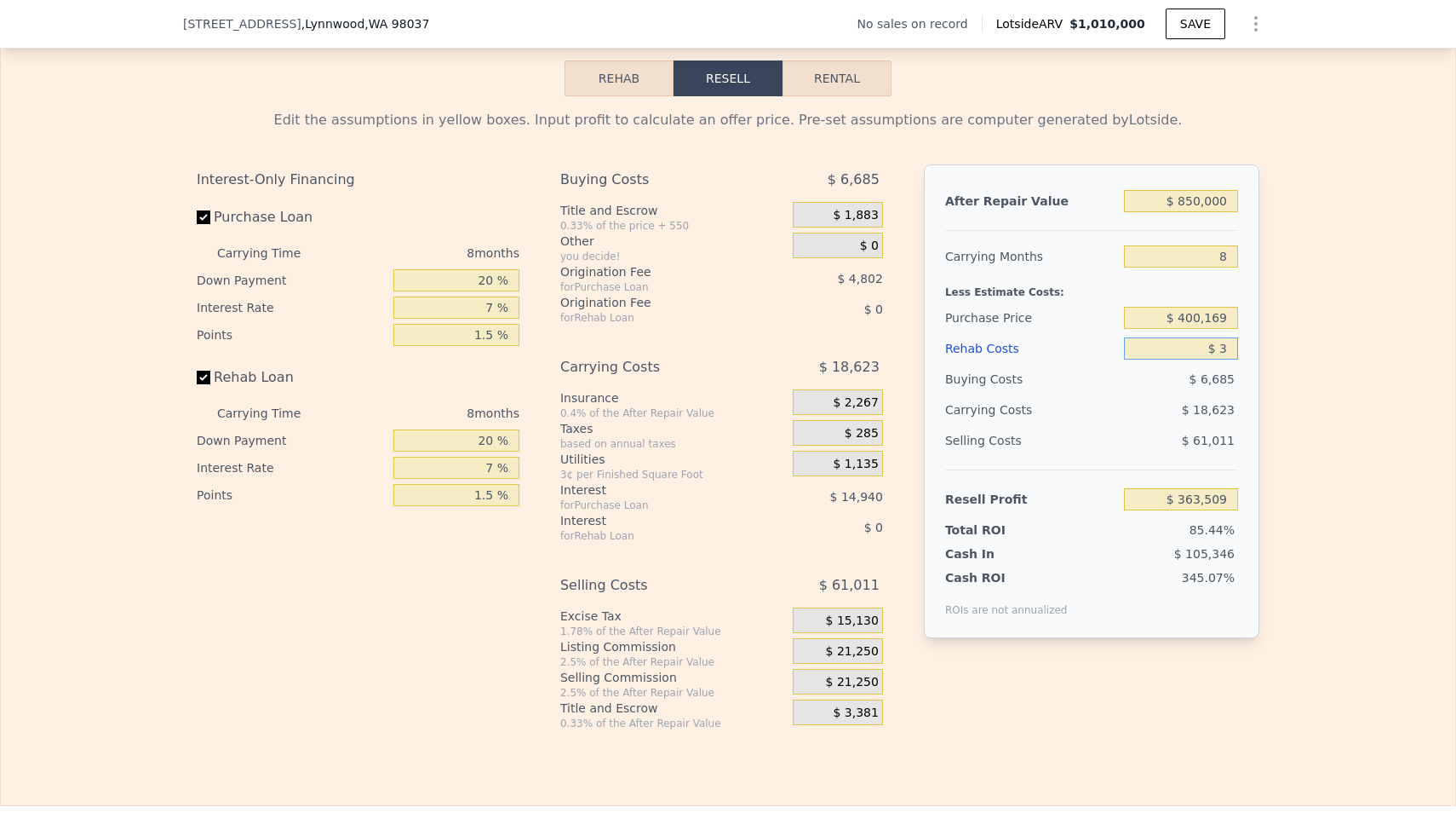
type input "$ 30"
type input "$ 363,482"
type input "$ 300"
type input "$ 363,200"
type input "$ 3,000"
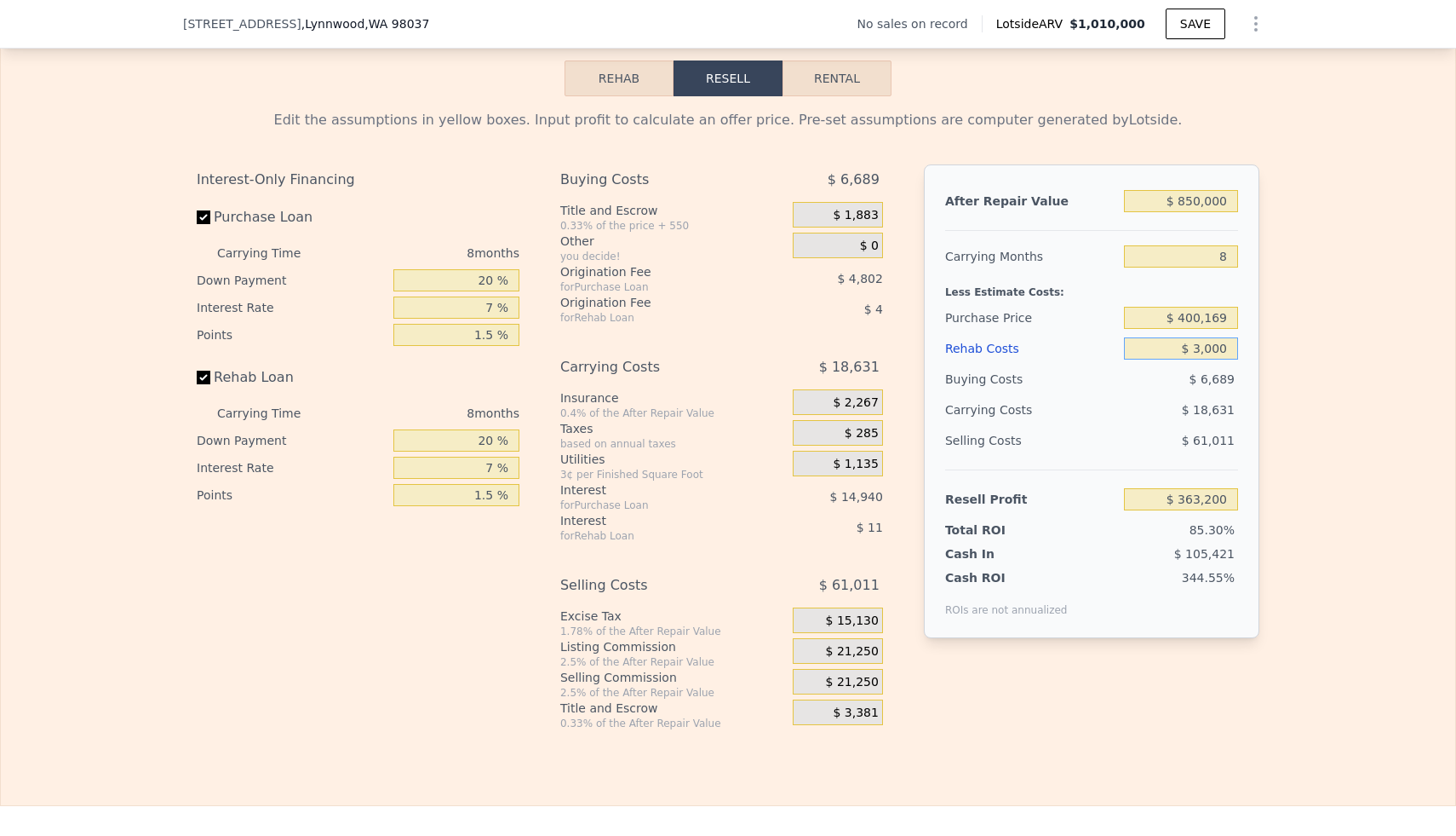
type input "$ 360,364"
type input "$ 30,000"
type input "$ 332,032"
type input "$ 30,000"
click at [1021, 396] on div "$ 19,743" at bounding box center [1148, 410] width 180 height 31
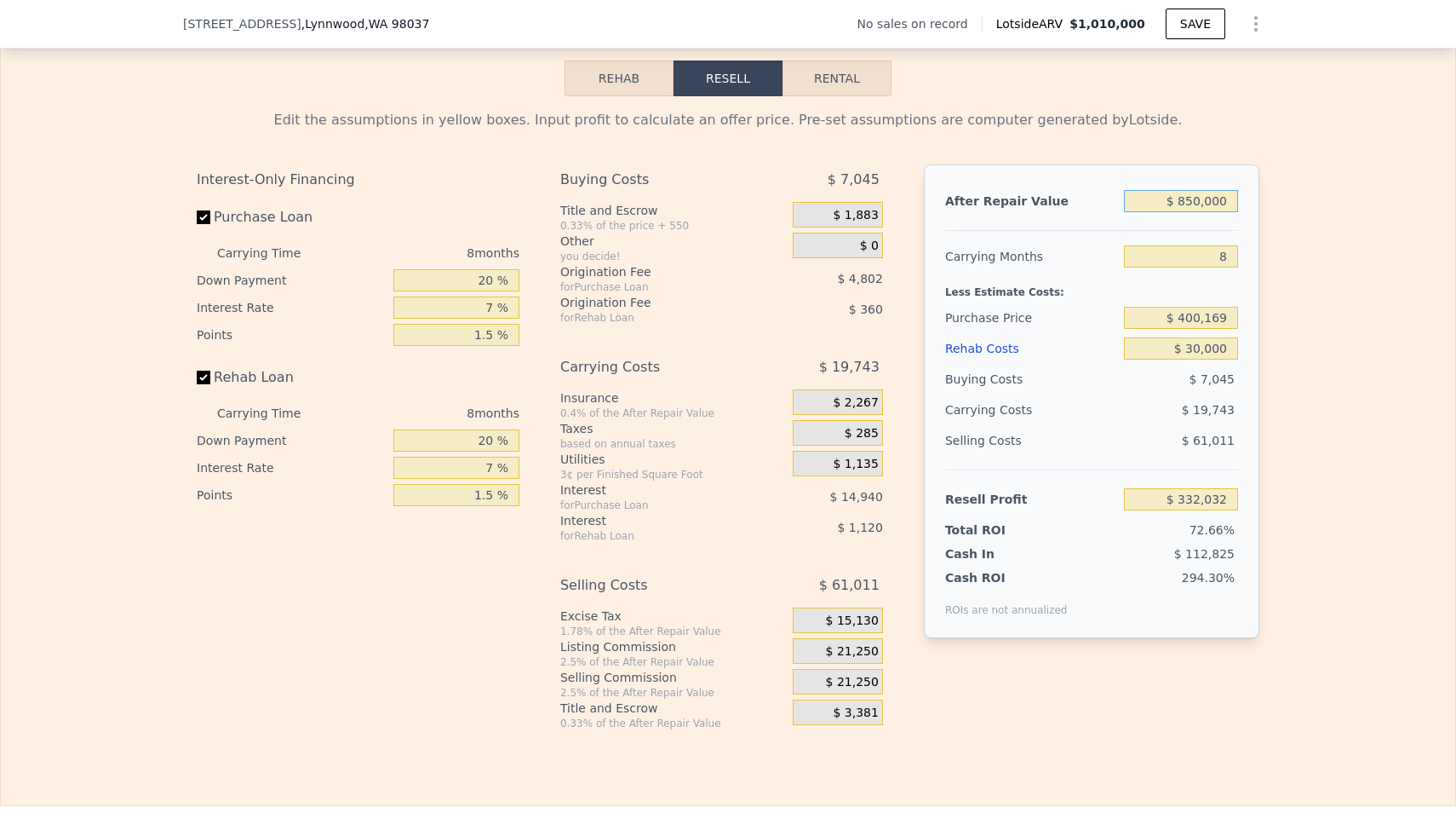
click at [1021, 190] on input "$ 850,000" at bounding box center [1181, 200] width 114 height 22
type input "$ 80,000"
type input "-$ 381,143"
type input "$ 0000"
type input "-$ 455,240"
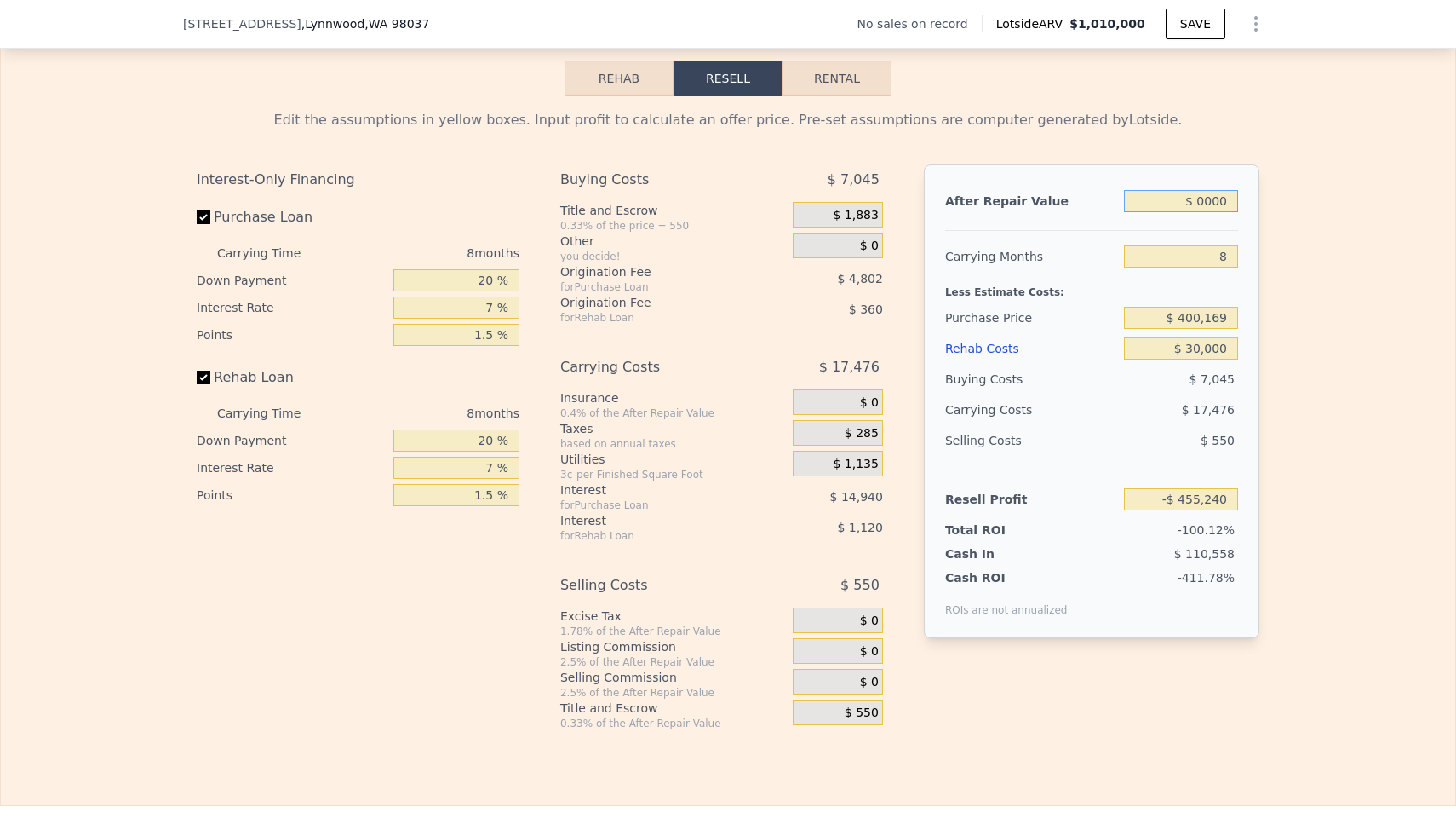
type input "$ 60,000"
type input "-$ 399,668"
type input "$ 600,000"
type input "$ 100,482"
click at [1021, 272] on div "Less Estimate Costs:" at bounding box center [1091, 287] width 293 height 31
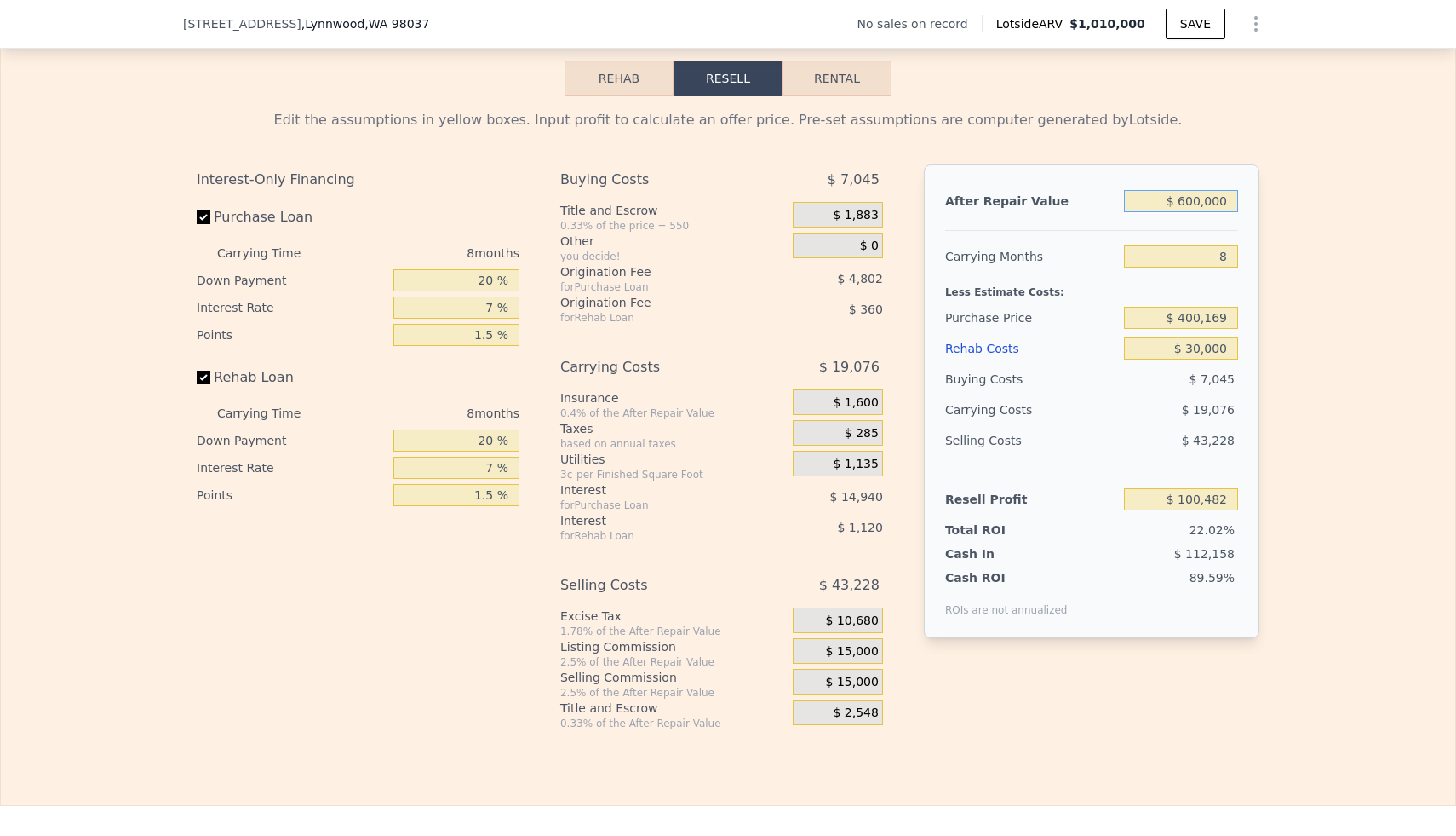
click at [1021, 190] on input "$ 600,000" at bounding box center [1181, 200] width 114 height 22
type input "$ 00000"
type input "-$ 455,240"
type input "$ 100,000"
type input "-$ 362,620"
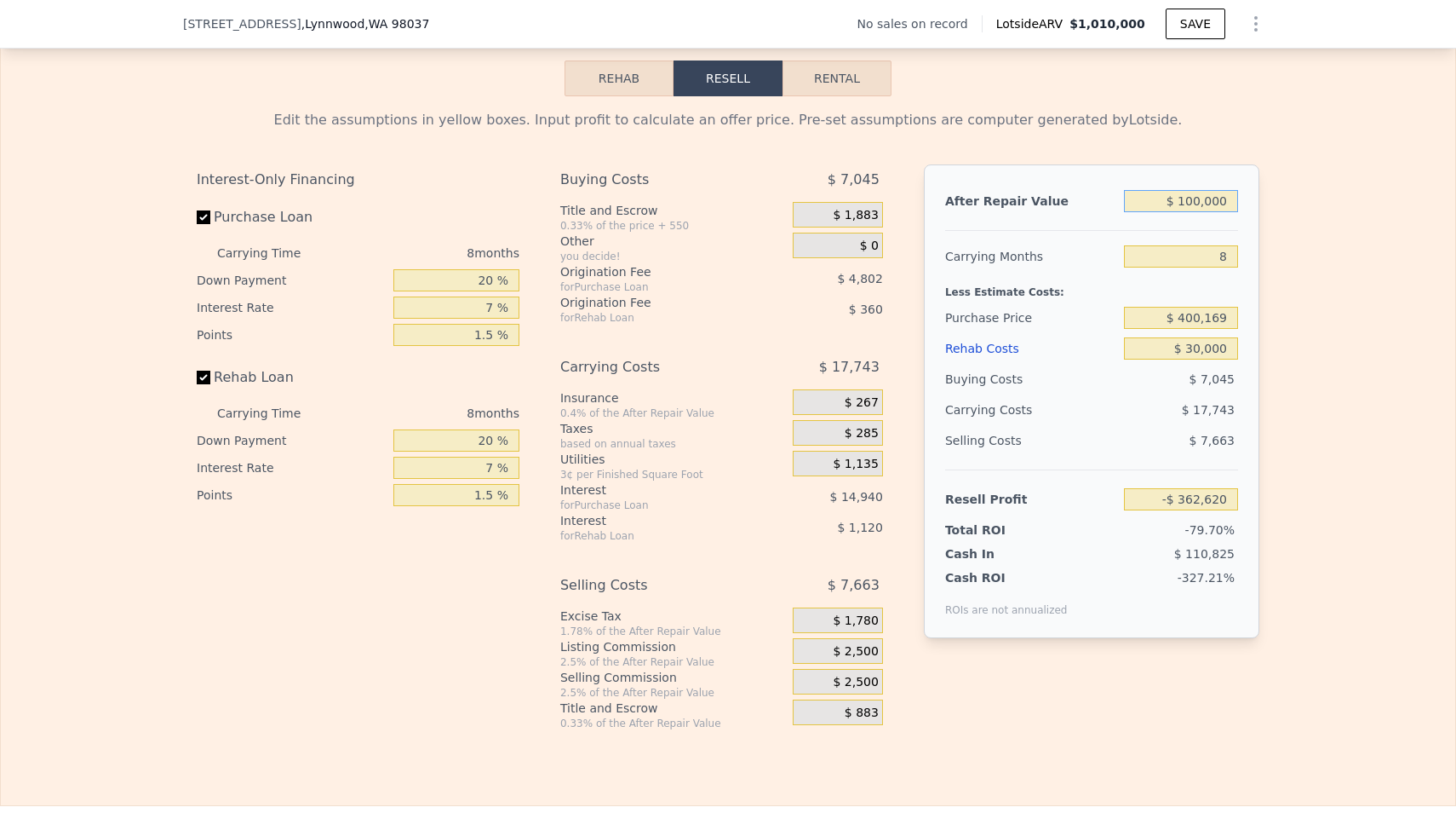
type input "$ 1,000,000"
type input "$ 470,963"
type input "$ 1,000,000"
click at [1021, 245] on input "8" at bounding box center [1181, 256] width 114 height 22
click at [1021, 307] on input "$ 400,169" at bounding box center [1181, 317] width 114 height 22
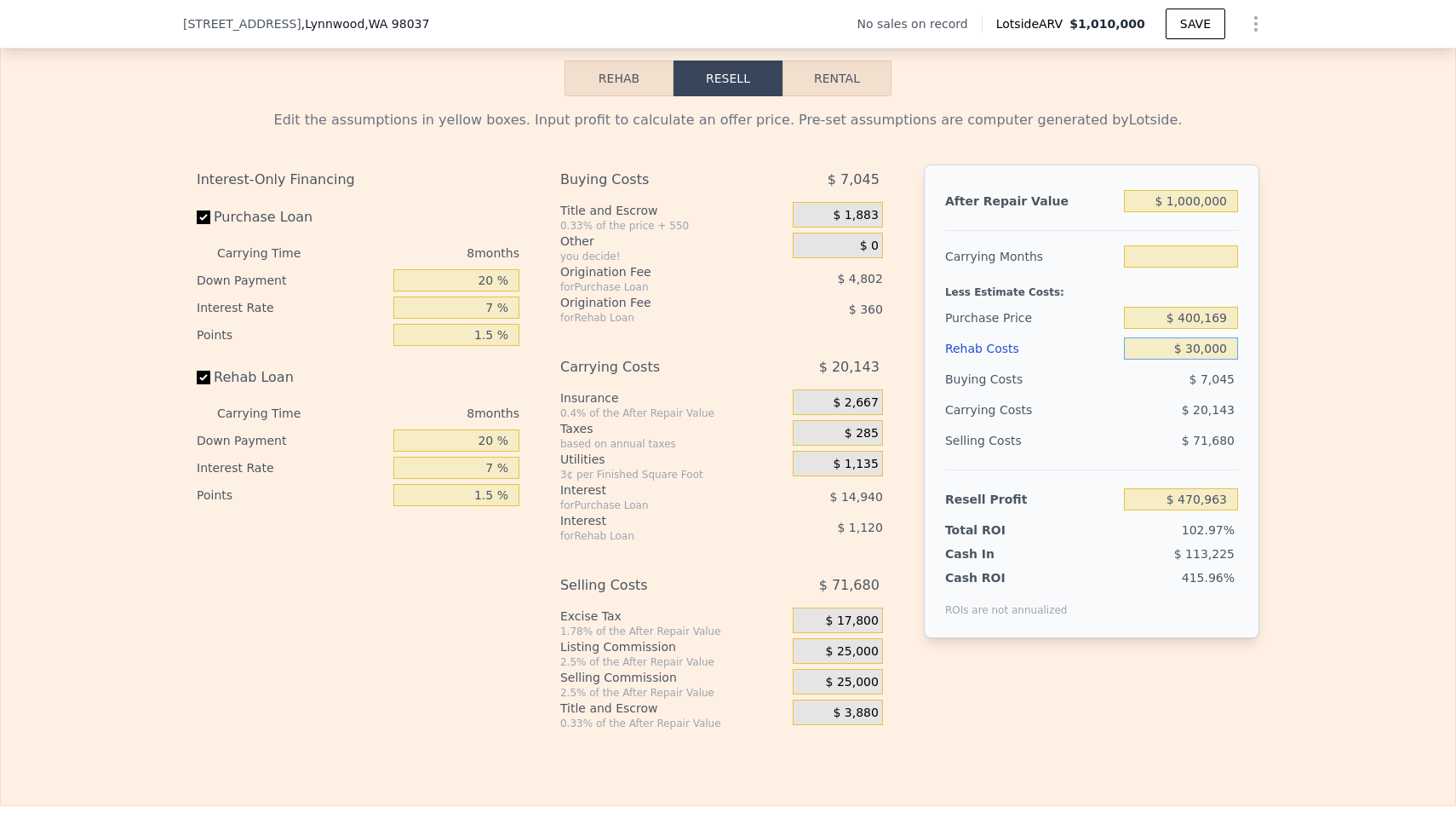
click at [1021, 338] on input "$ 30,000" at bounding box center [1181, 348] width 114 height 22
type input "8"
type input "$ 3,000"
type input "$ 499,295"
type input "$ 000"
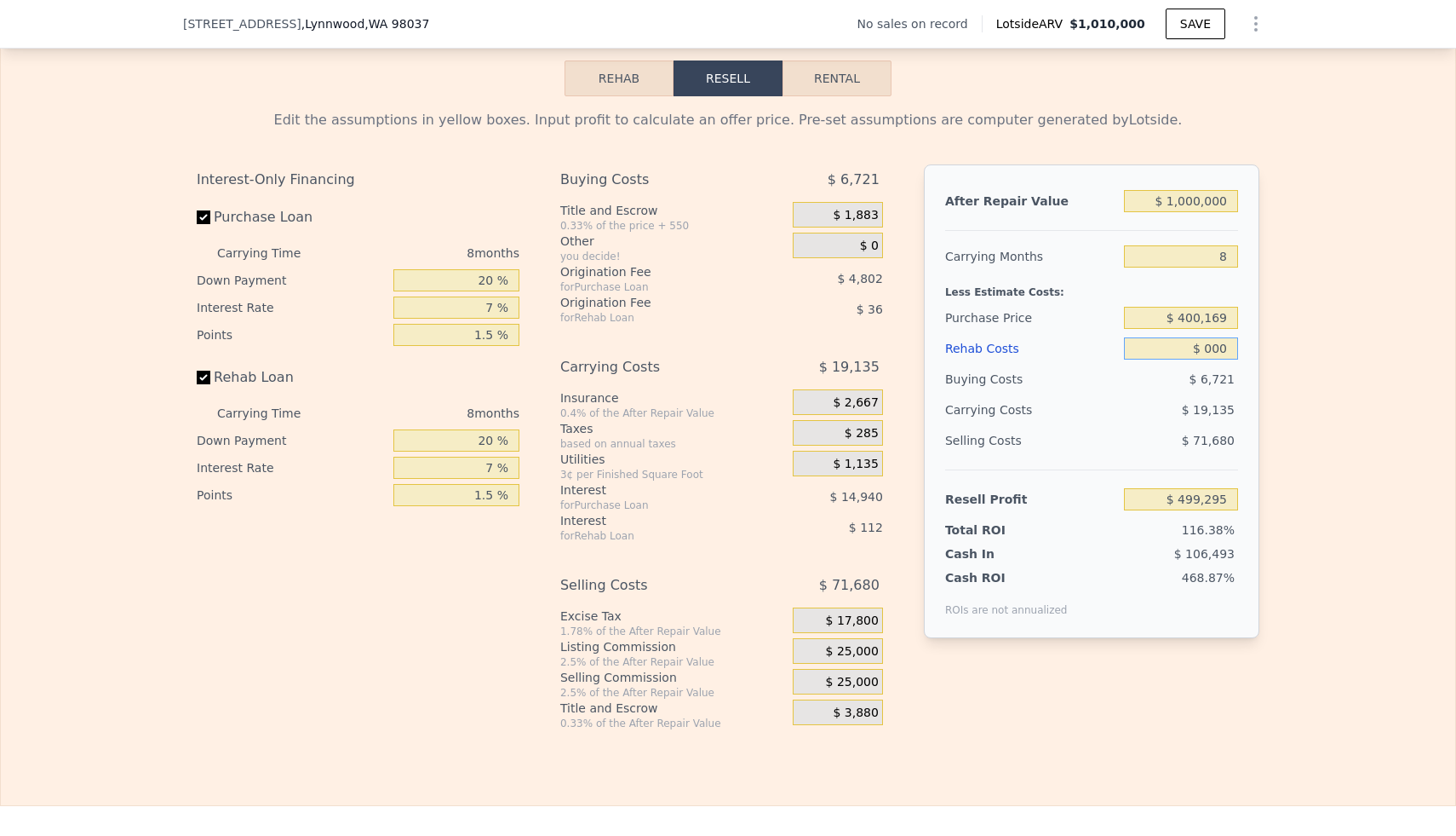
type input "$ 502,443"
type input "$ 2,000"
type input "$ 500,347"
type input "$ 25,000"
type input "$ 476,207"
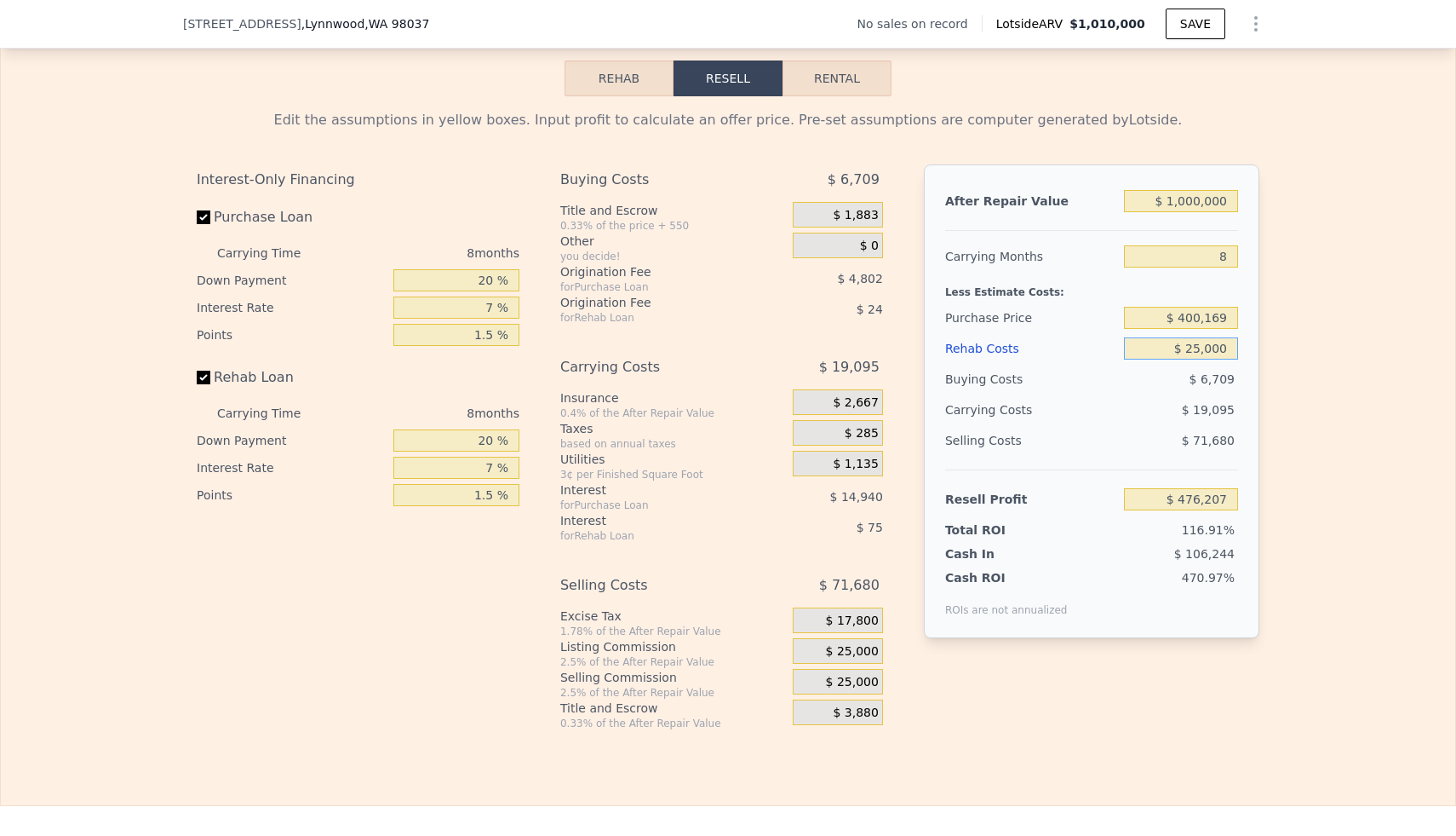
type input "$ 250,000"
type input "$ 240,107"
type input "$ 250,000"
click at [1021, 394] on div "$ 28,359" at bounding box center [1148, 410] width 180 height 31
click at [204, 371] on input "Rehab Loan" at bounding box center [204, 377] width 13 height 13
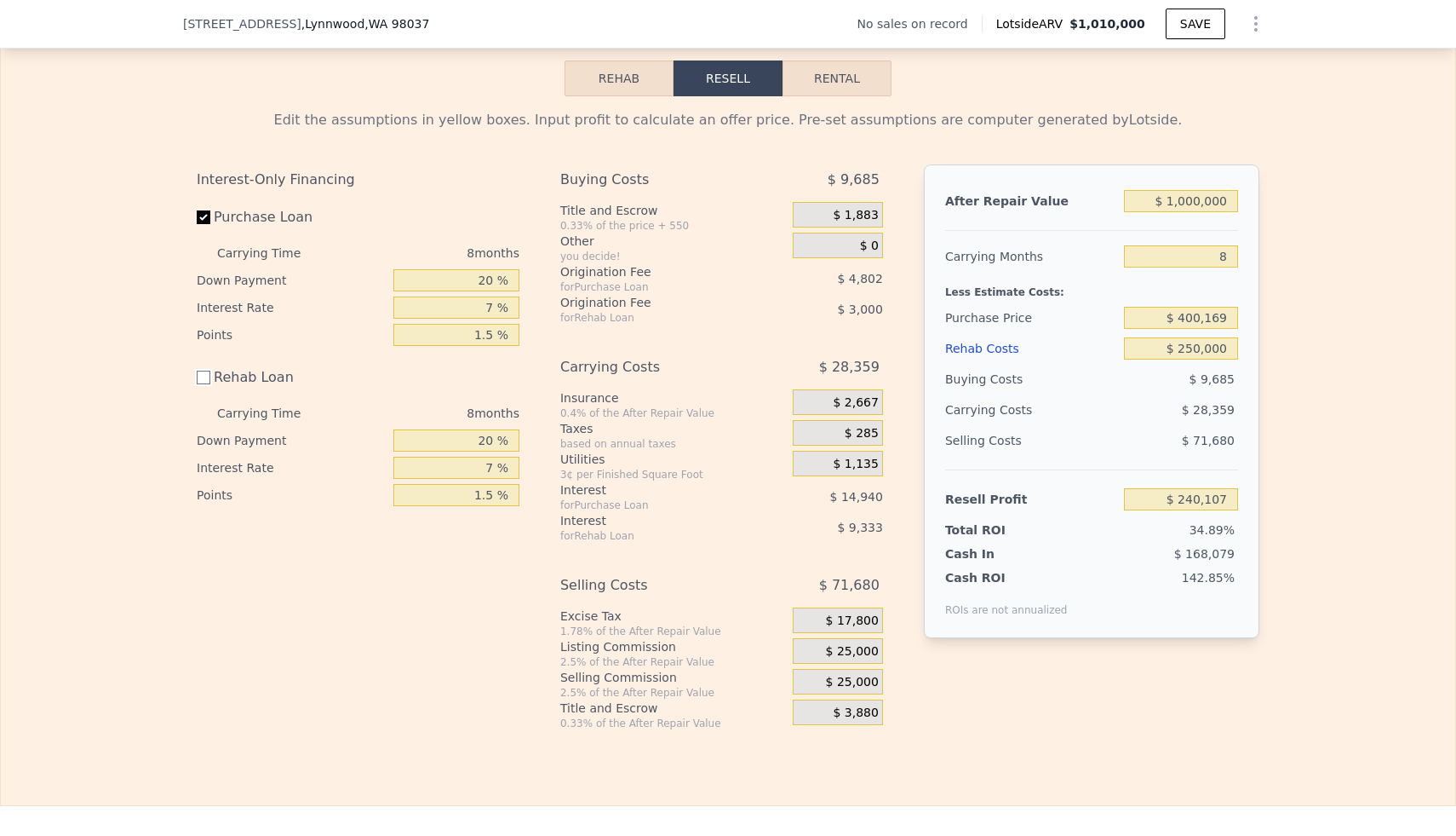
checkbox input "false"
type input "$ 252,443"
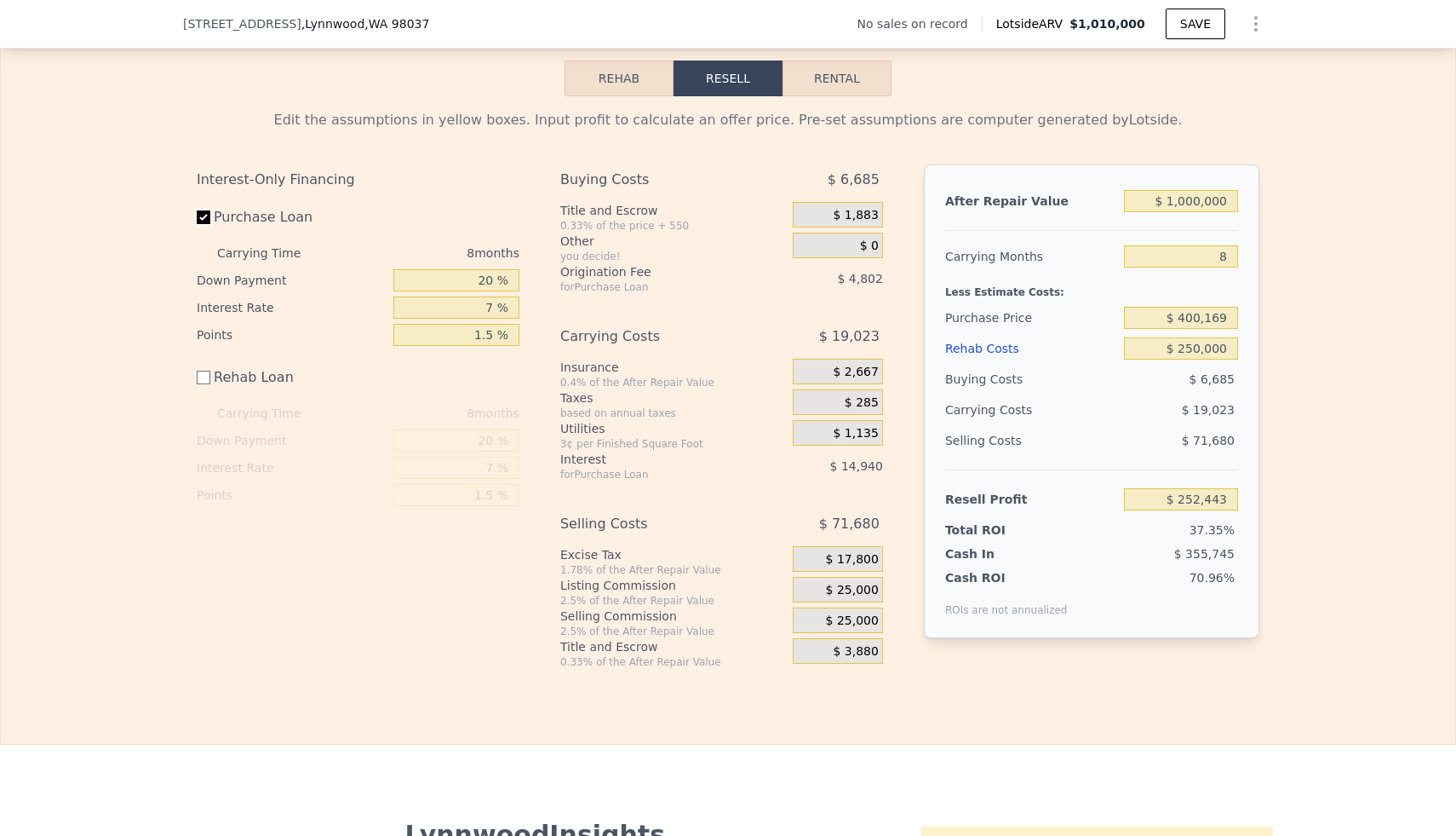
click at [205, 210] on input "Purchase Loan" at bounding box center [204, 217] width 13 height 13
checkbox input "false"
type input "$ 272,181"
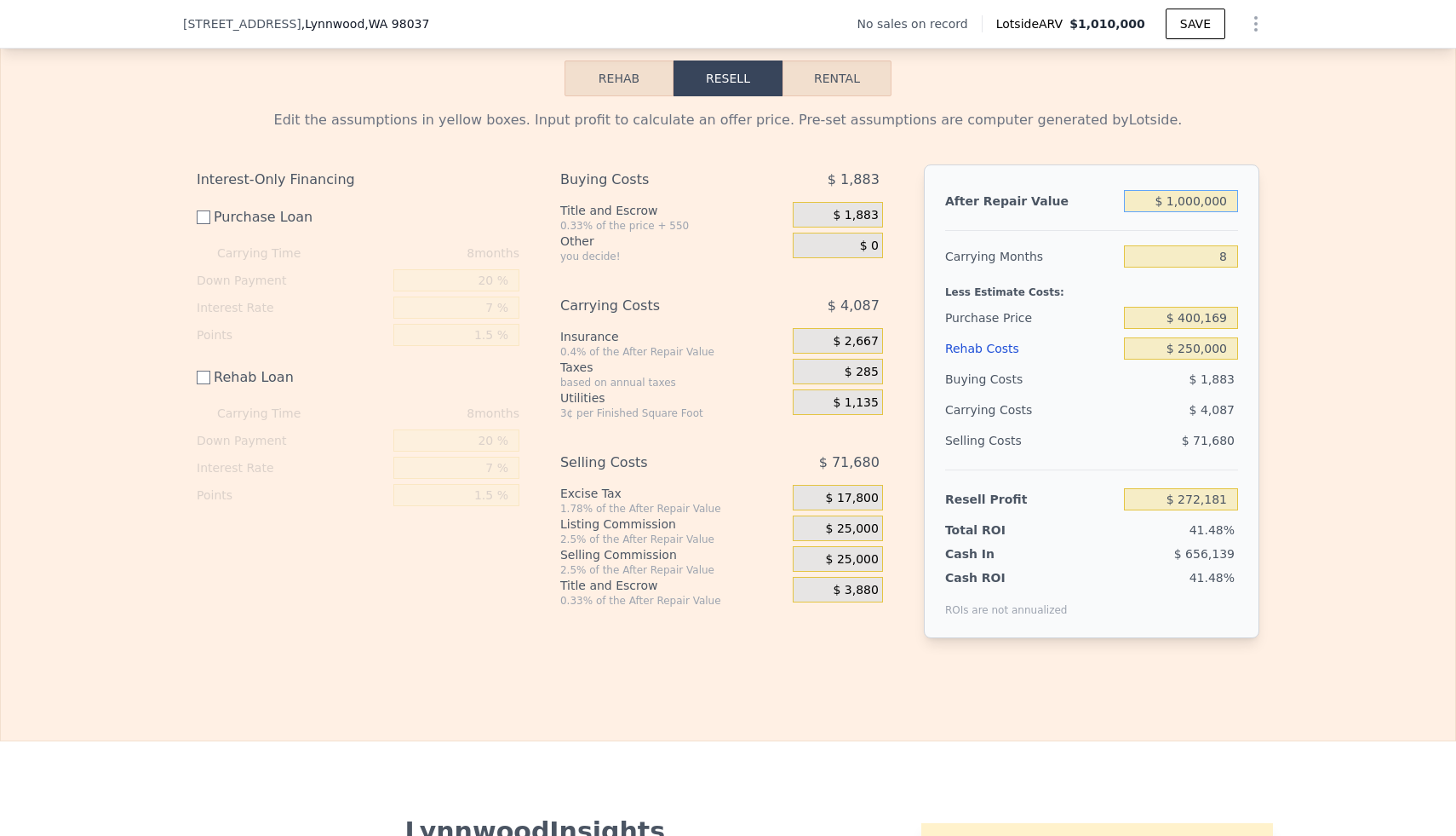
click at [1021, 190] on input "$ 1,000,000" at bounding box center [1181, 200] width 114 height 22
type input "$ 100,000"
type input "-$ 561,402"
type input "$ 1,300,000"
type input "$ 550,042"
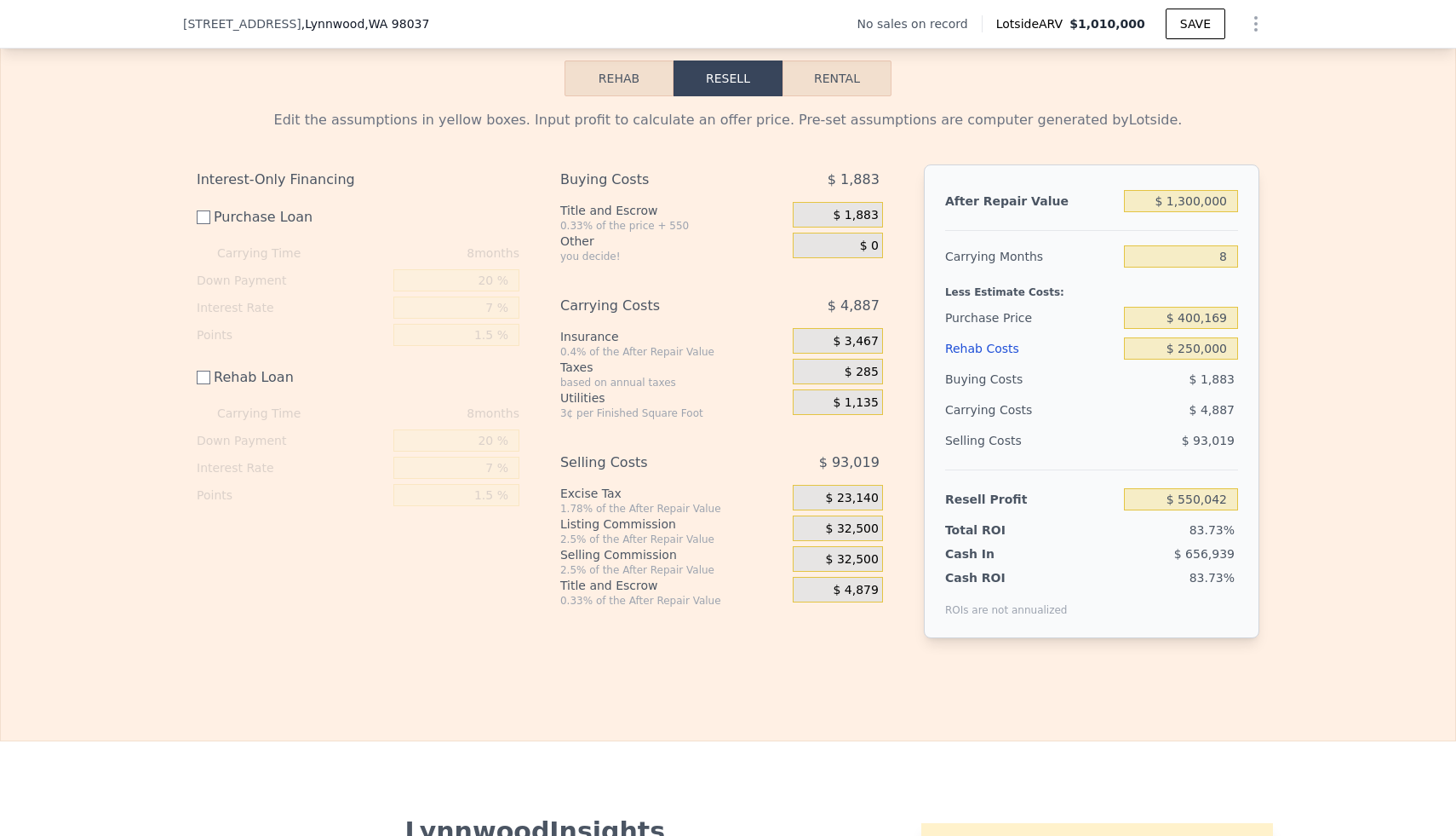
click at [1021, 272] on div "Less Estimate Costs:" at bounding box center [1091, 287] width 293 height 31
click at [1021, 190] on input "$ 1,300,000" at bounding box center [1181, 200] width 114 height 22
type input "$ 100,000"
type input "-$ 561,402"
type input "$ 1,200,000"
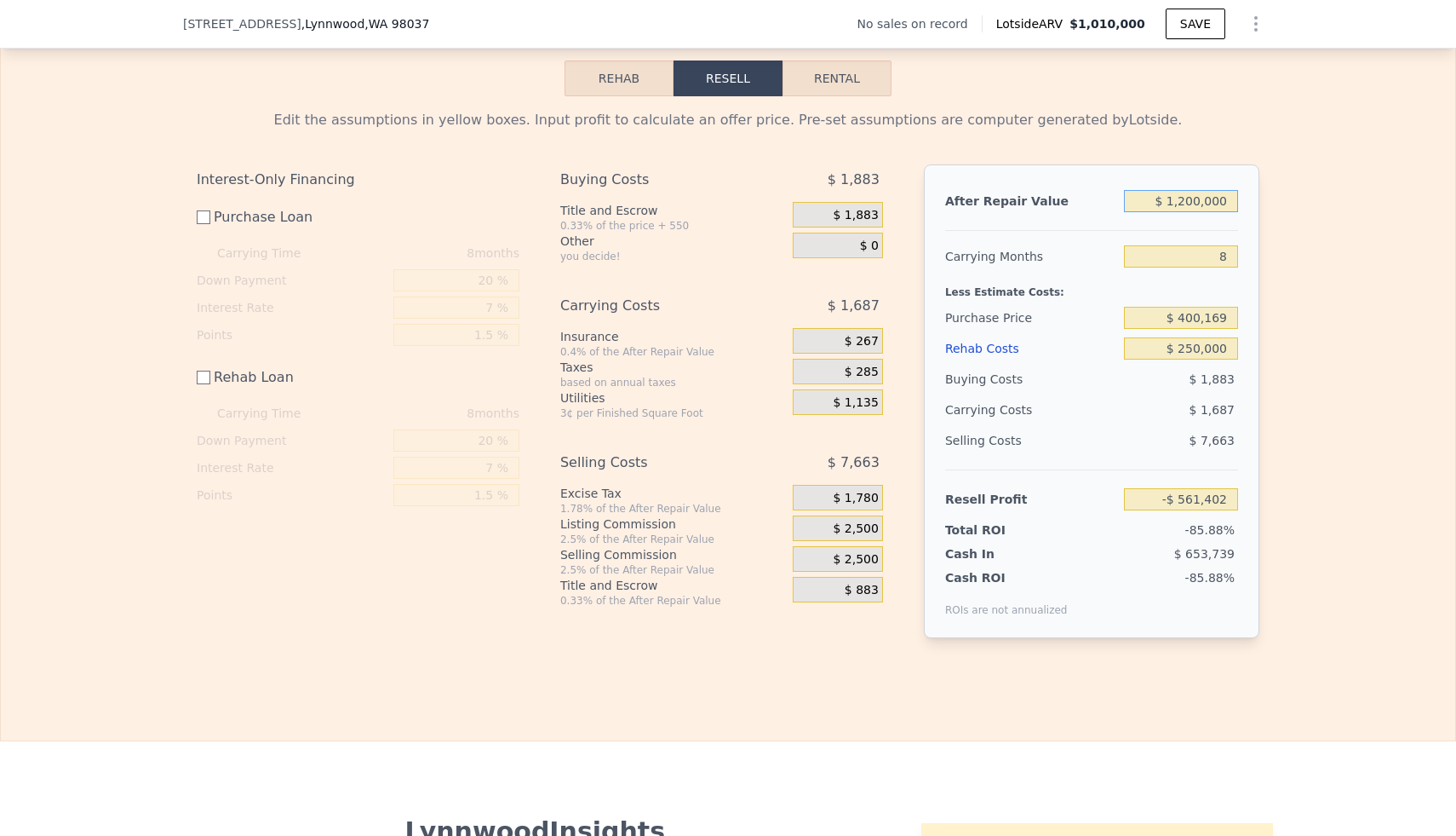
type input "$ 457,422"
click at [1021, 307] on input "$ 400,169" at bounding box center [1181, 317] width 114 height 22
click at [1021, 426] on div "$ 85,906" at bounding box center [1182, 441] width 115 height 31
click at [1021, 190] on input "$ 1,200,000" at bounding box center [1181, 200] width 114 height 22
type input "$ 100,000"
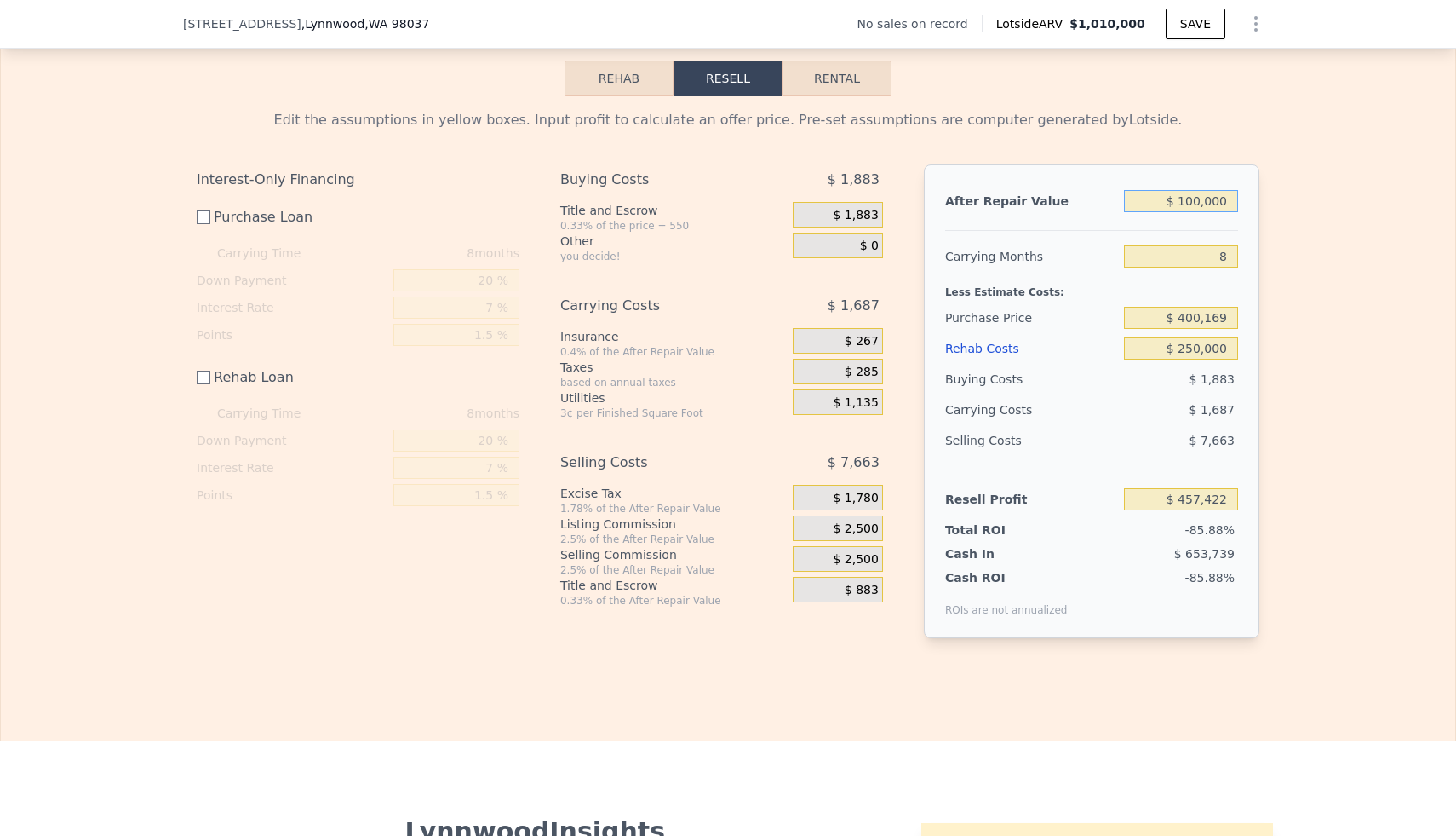
type input "-$ 561,402"
type input "$ 1,100,000"
type input "$ 364,802"
type input "$ 1,100,000"
click at [1021, 333] on div "Rehab Costs" at bounding box center [1031, 348] width 172 height 31
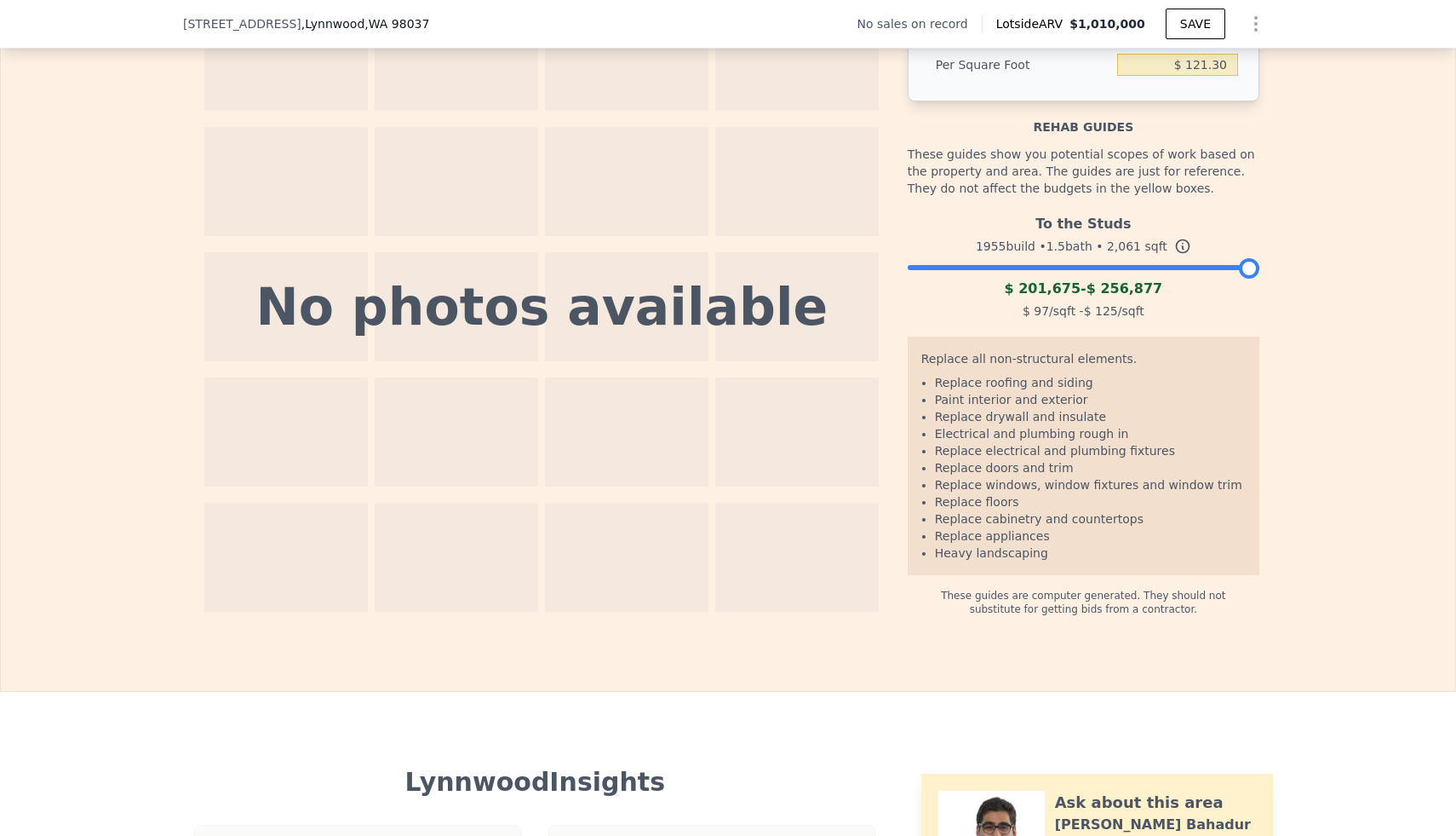
scroll to position [2770, 0]
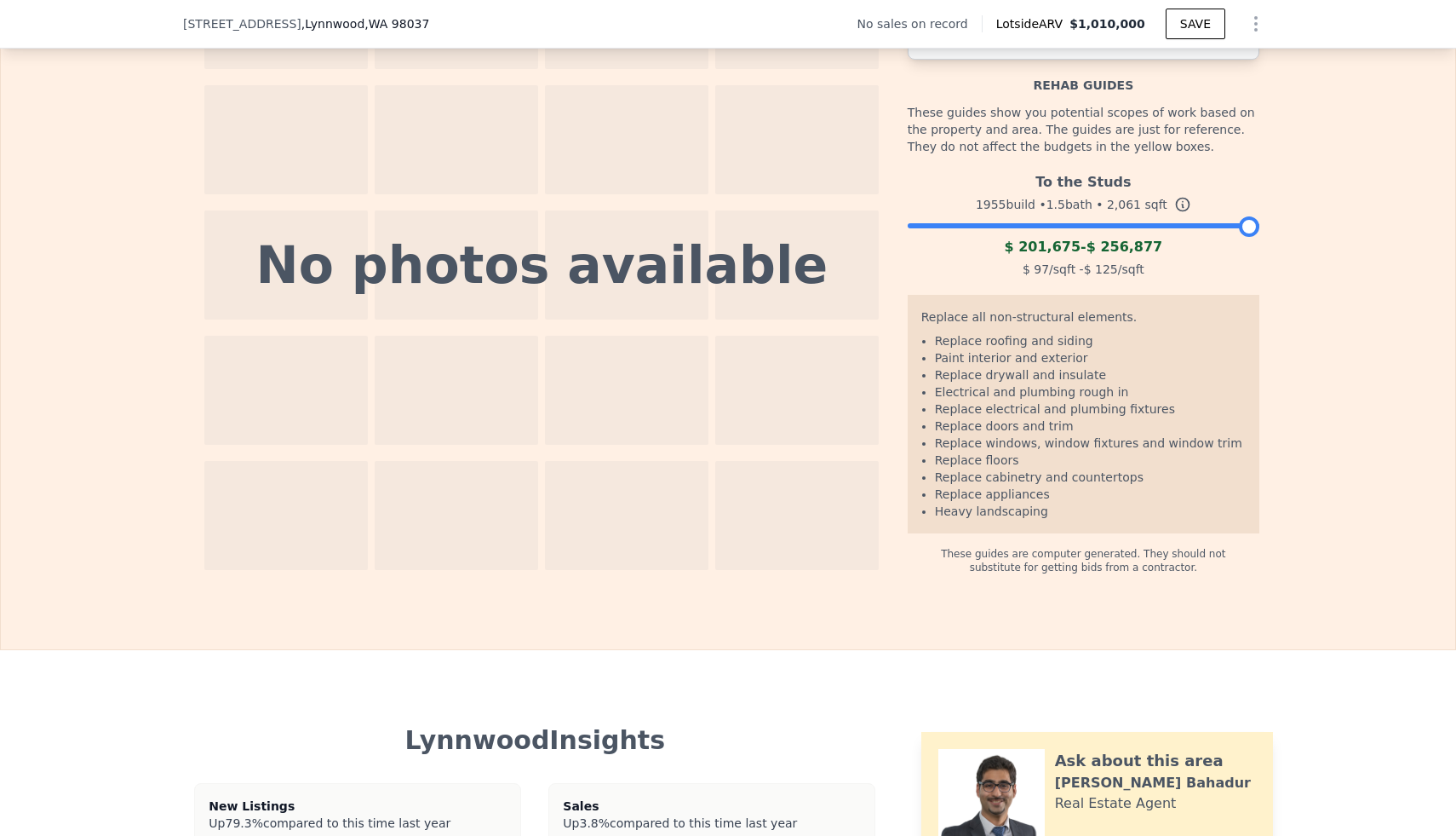
type input "5"
type input "2.25"
type input "3.5"
type input "1996"
type input "2870"
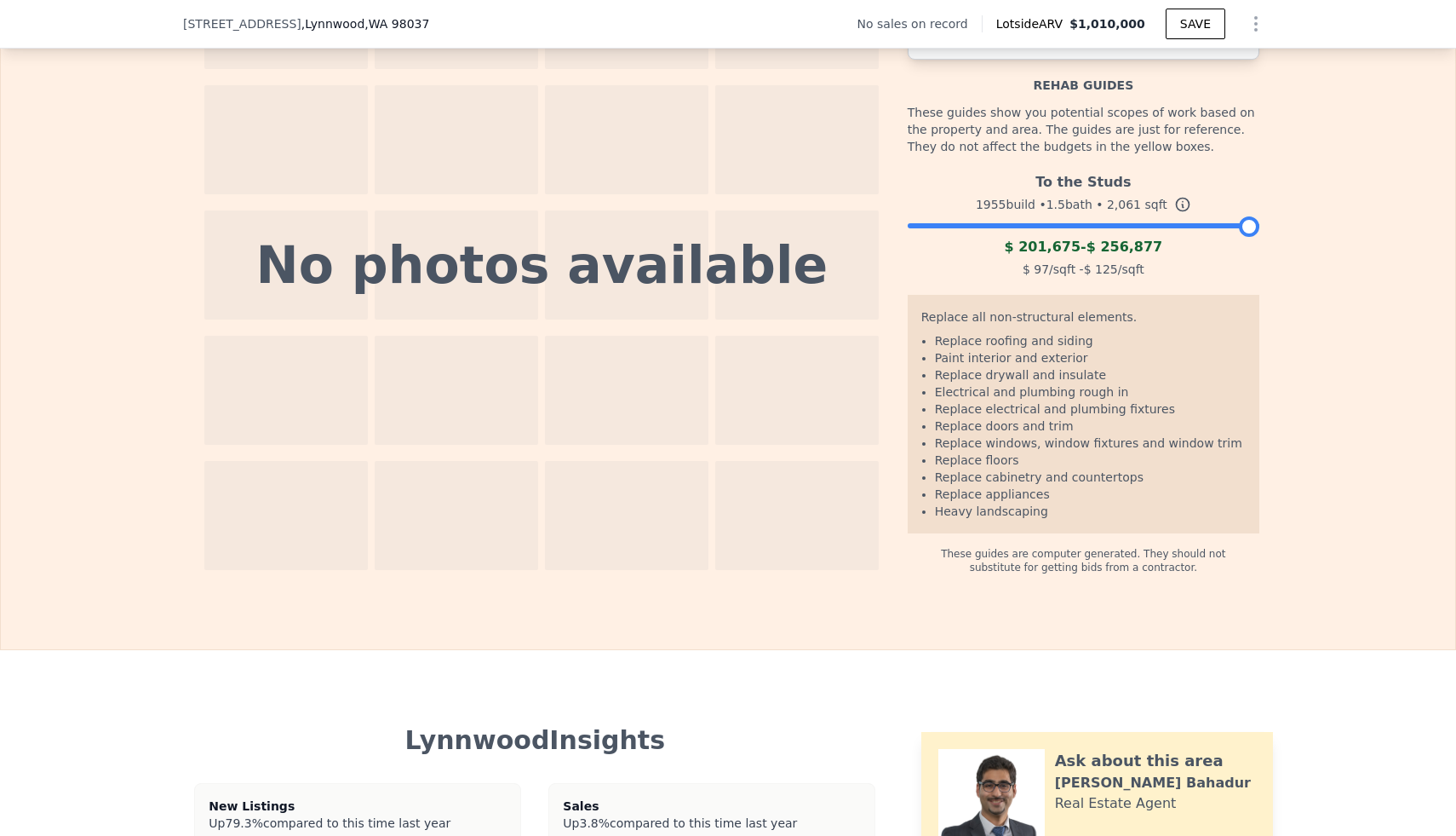
type input "5227"
type input "9148"
type input "$ 0"
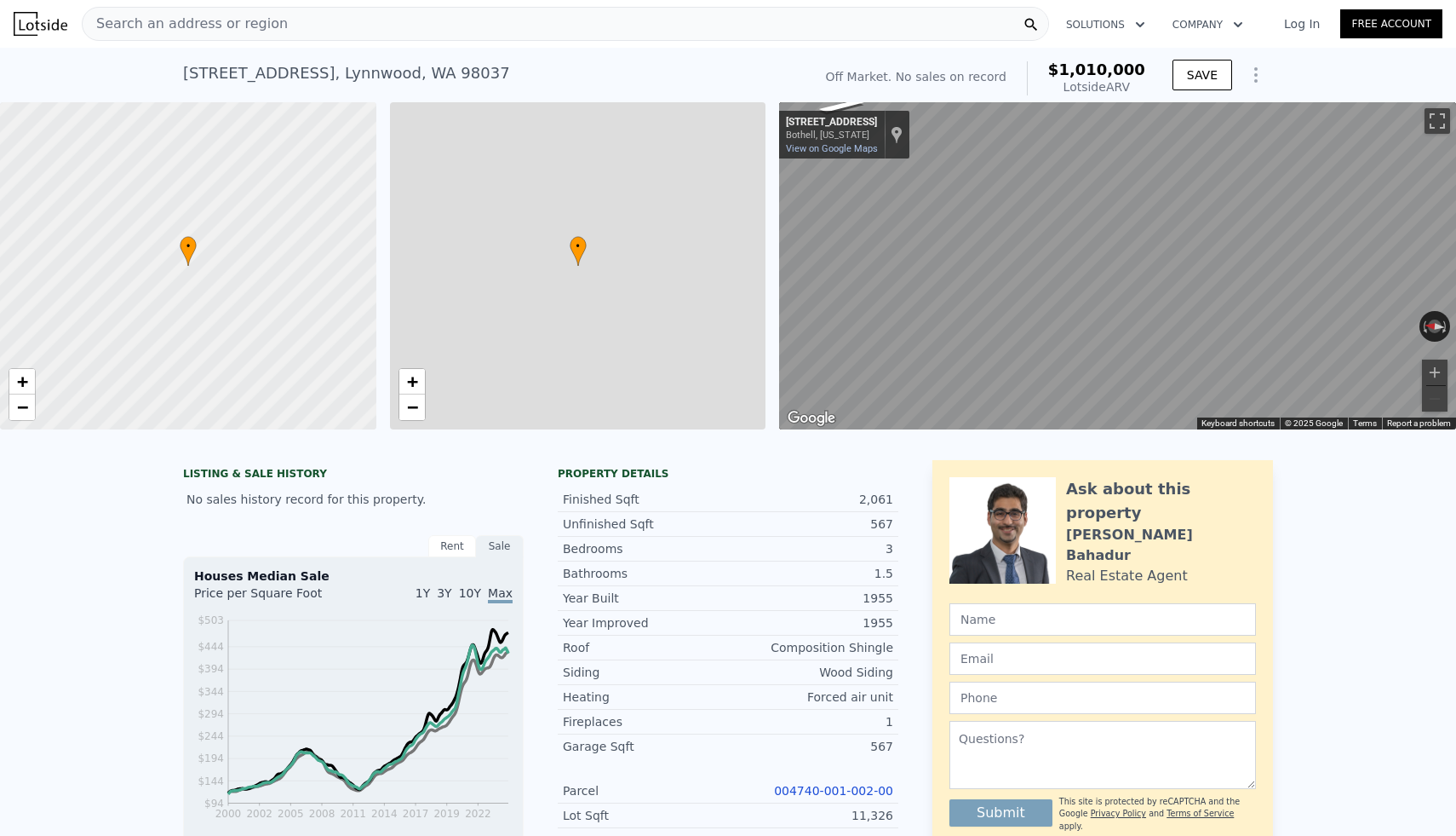
type input "4"
type input "1.5"
type input "2.5"
type input "1501"
type input "2273"
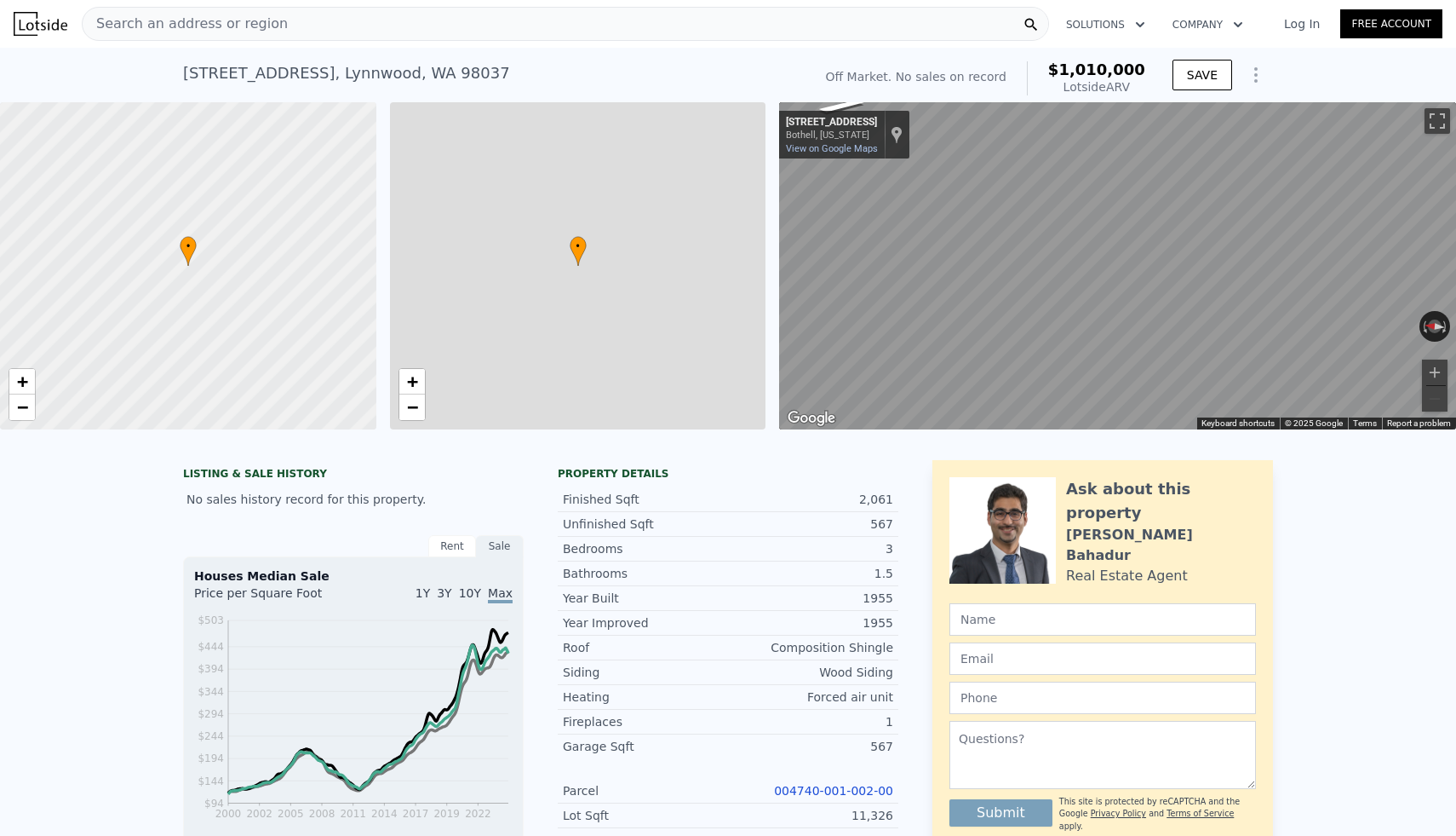
type input "8276"
type input "13503"
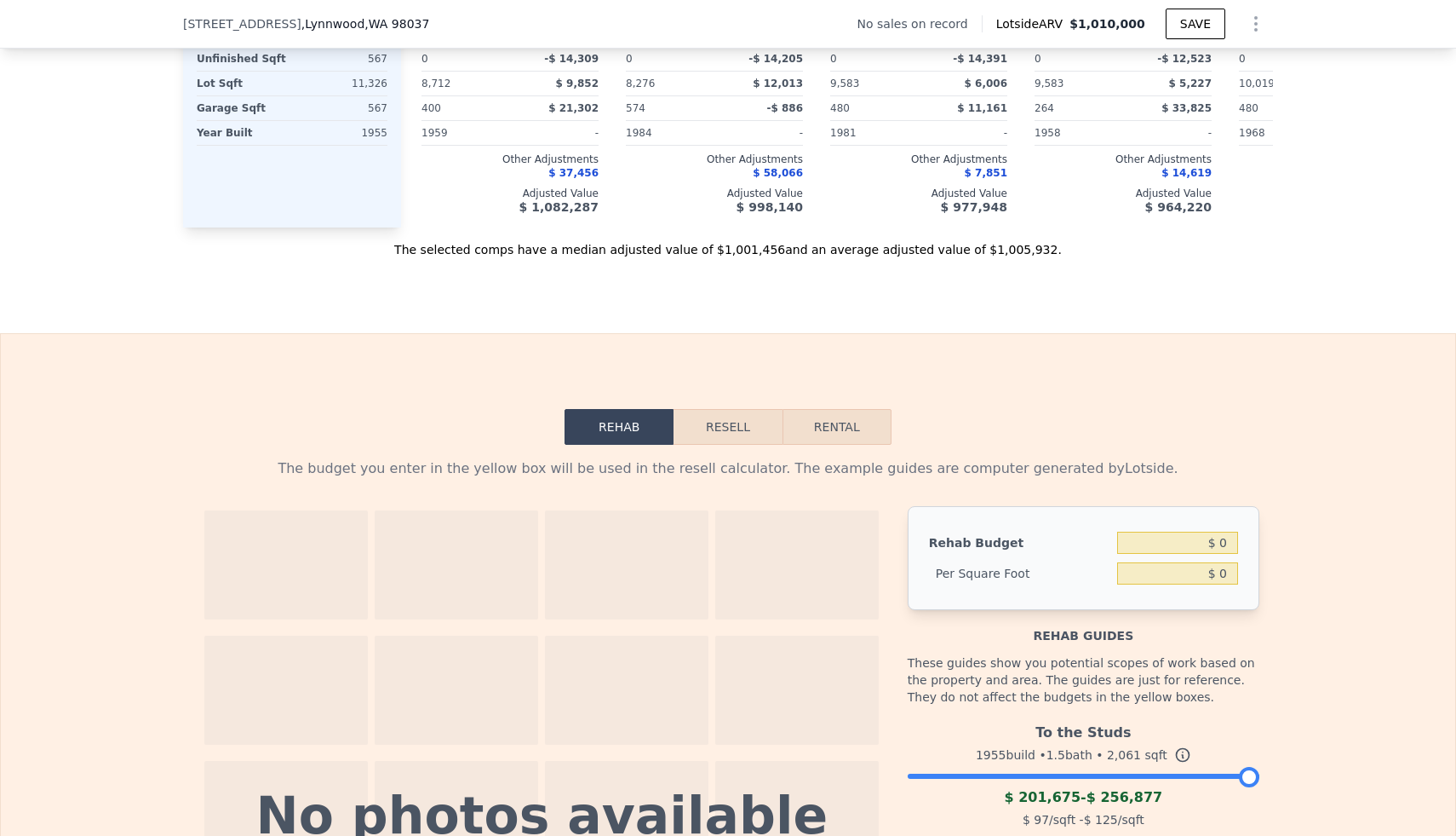
scroll to position [2365, 0]
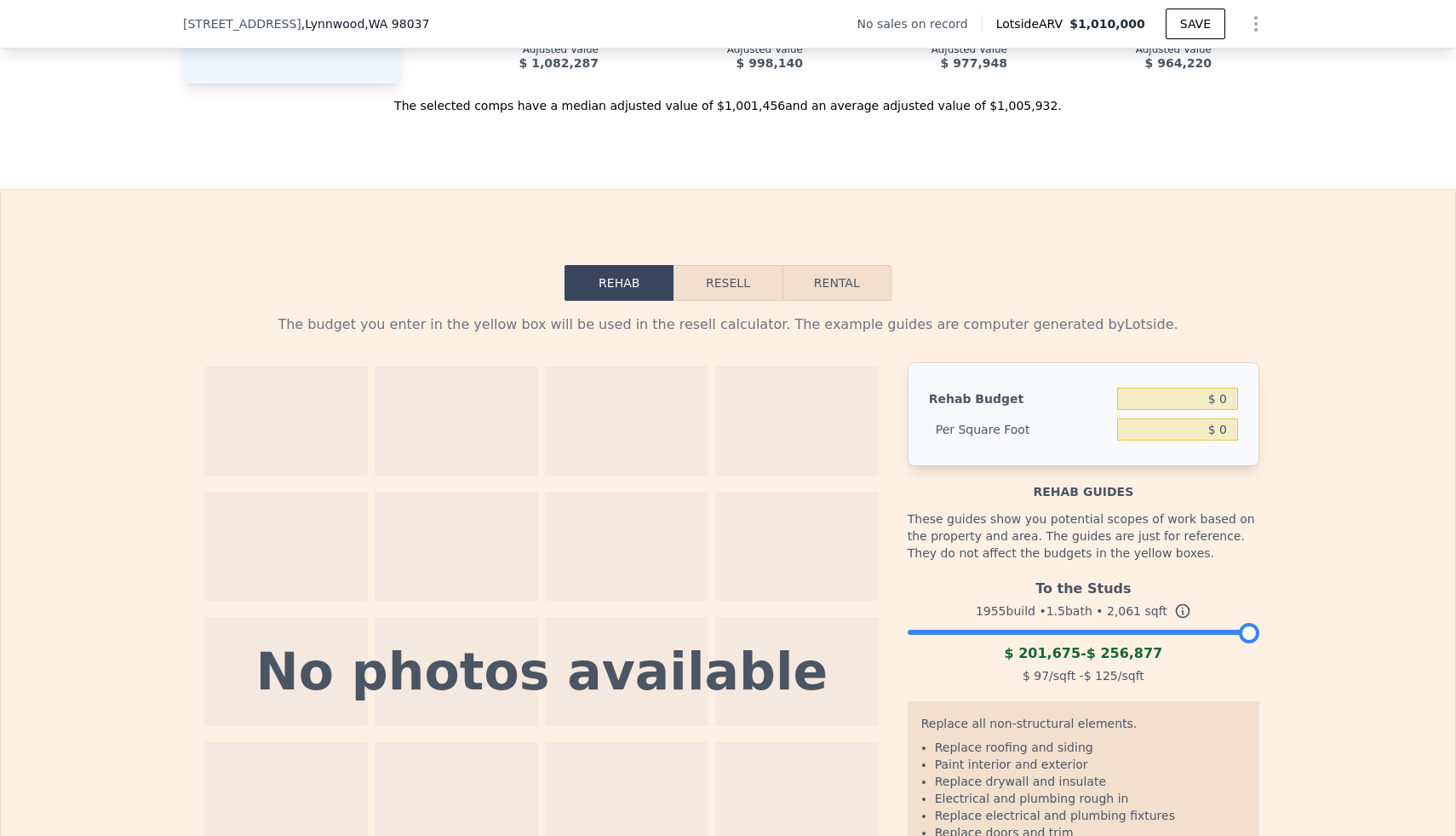
click at [723, 269] on button "Resell" at bounding box center [727, 283] width 108 height 36
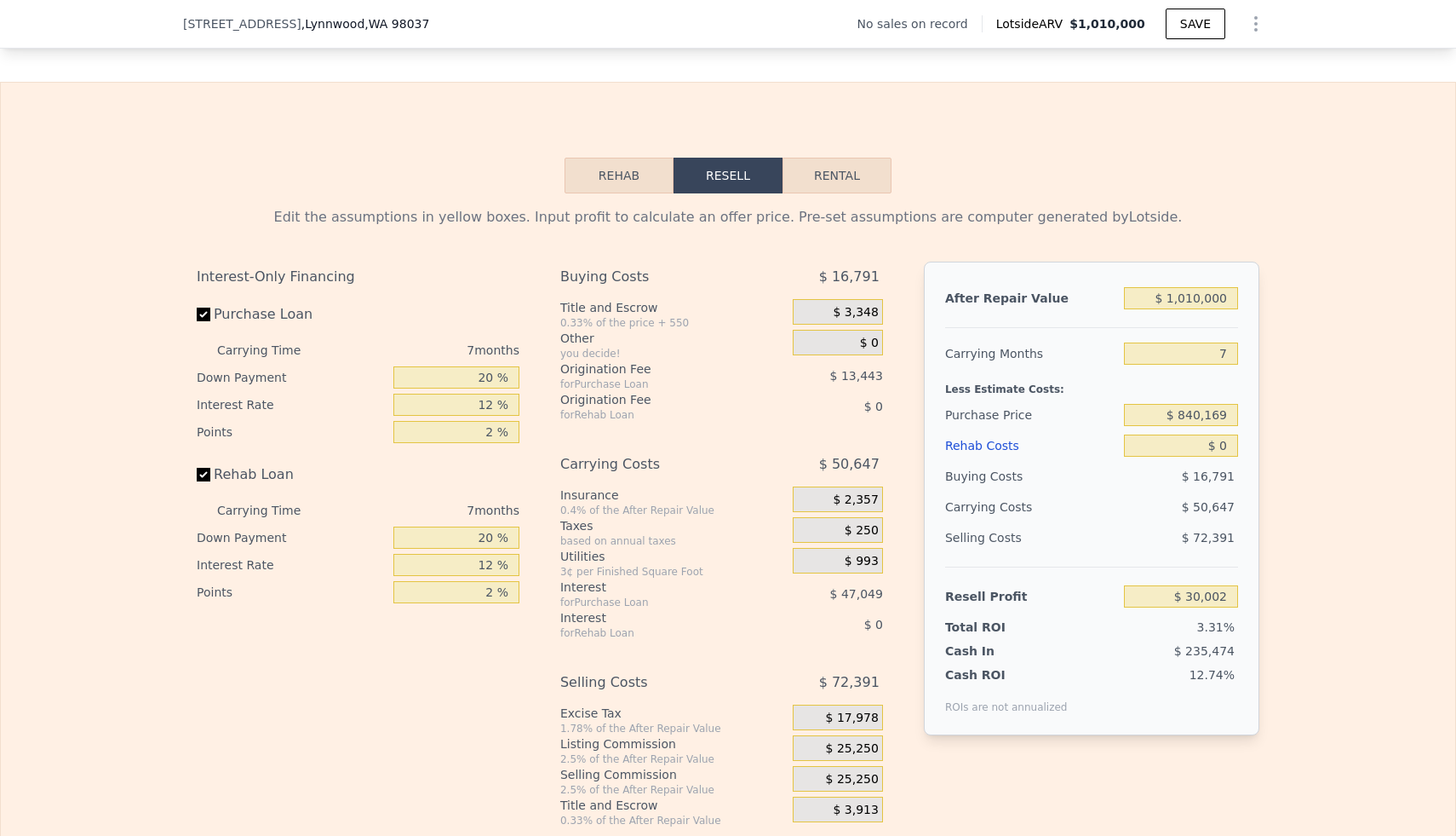
scroll to position [2472, 0]
click at [830, 167] on button "Rental" at bounding box center [837, 175] width 109 height 36
select select "30"
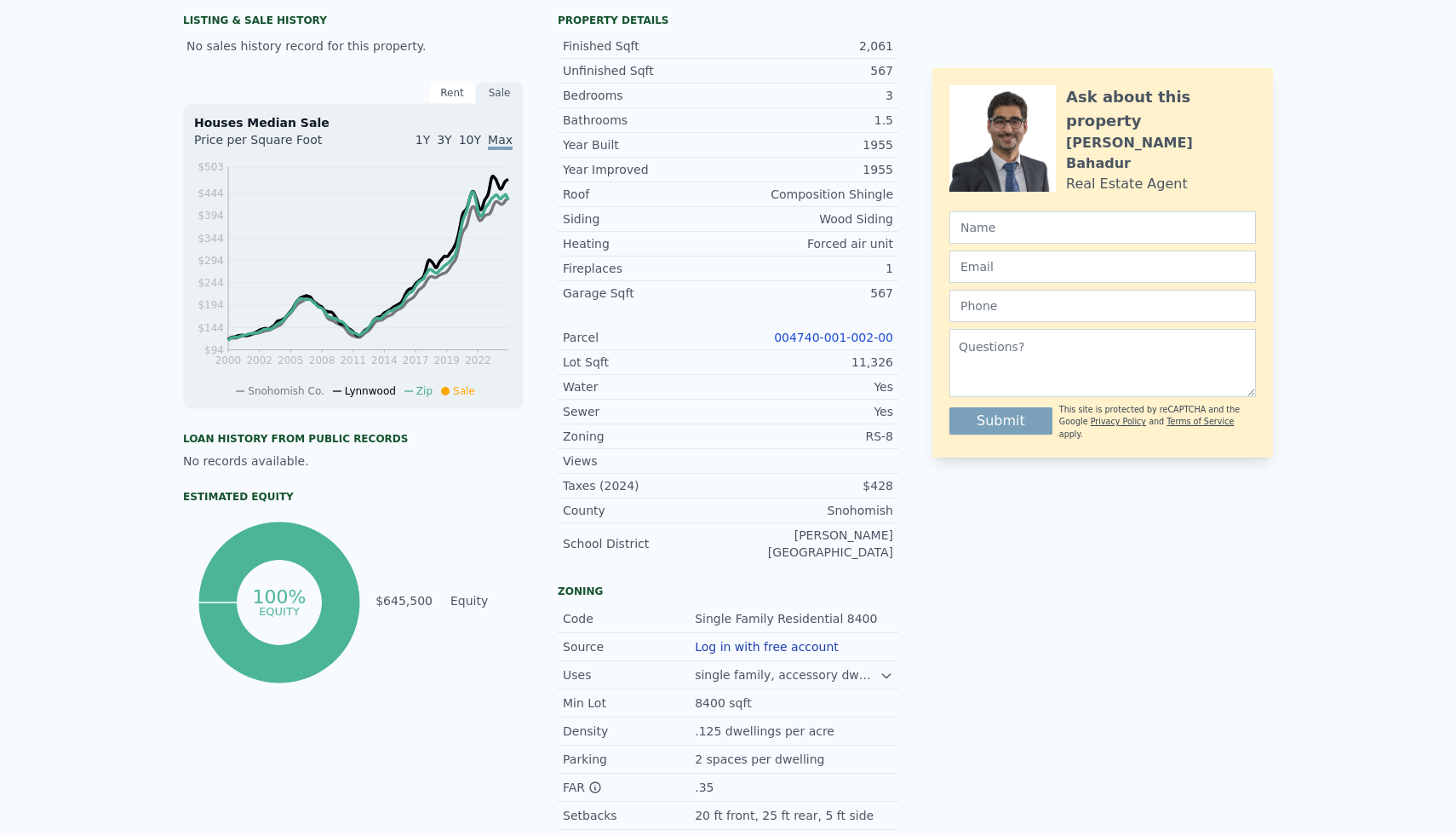
scroll to position [0, 0]
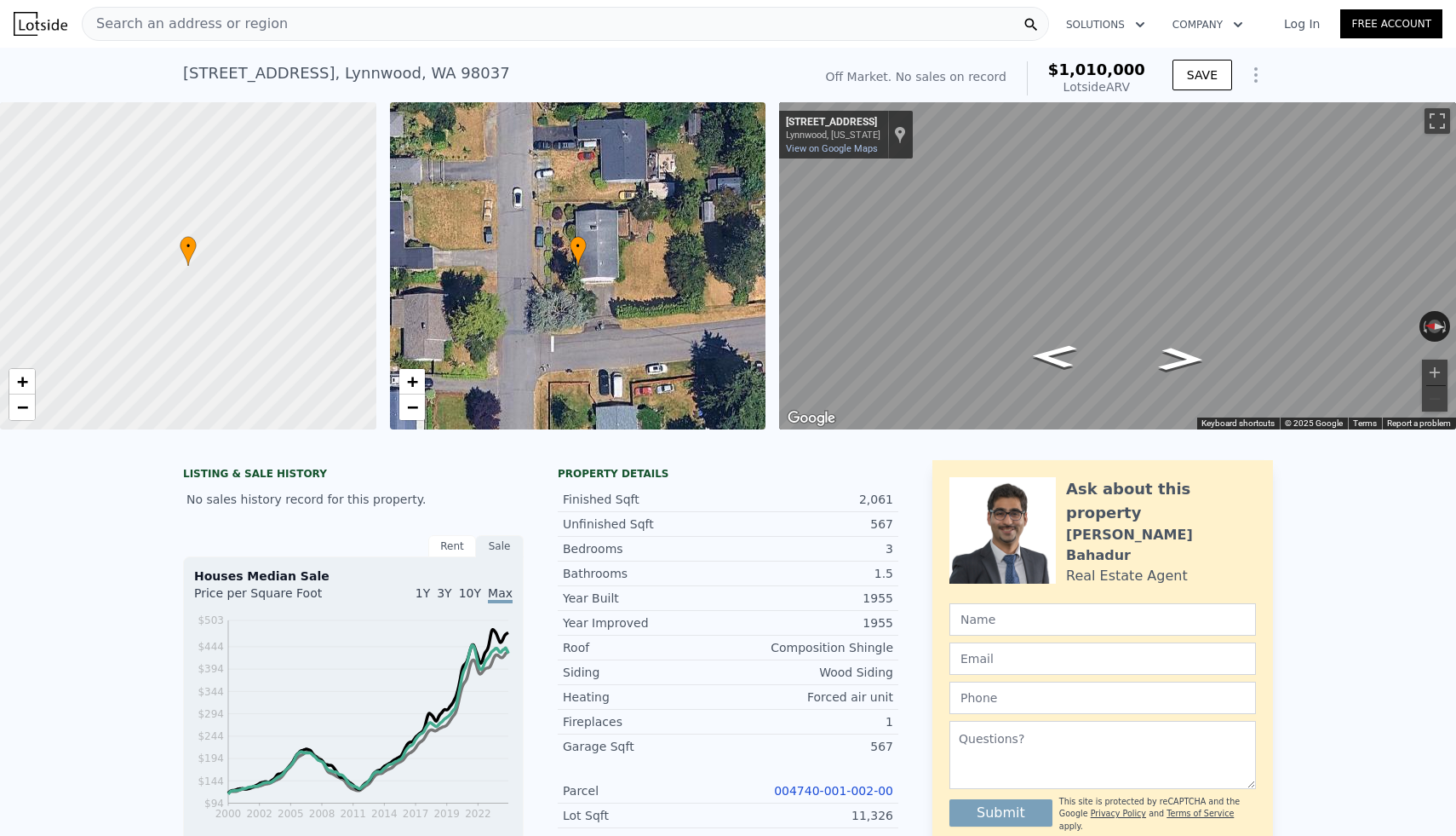
click at [620, 326] on div "• + −" at bounding box center [578, 265] width 376 height 327
